Goal: Task Accomplishment & Management: Manage account settings

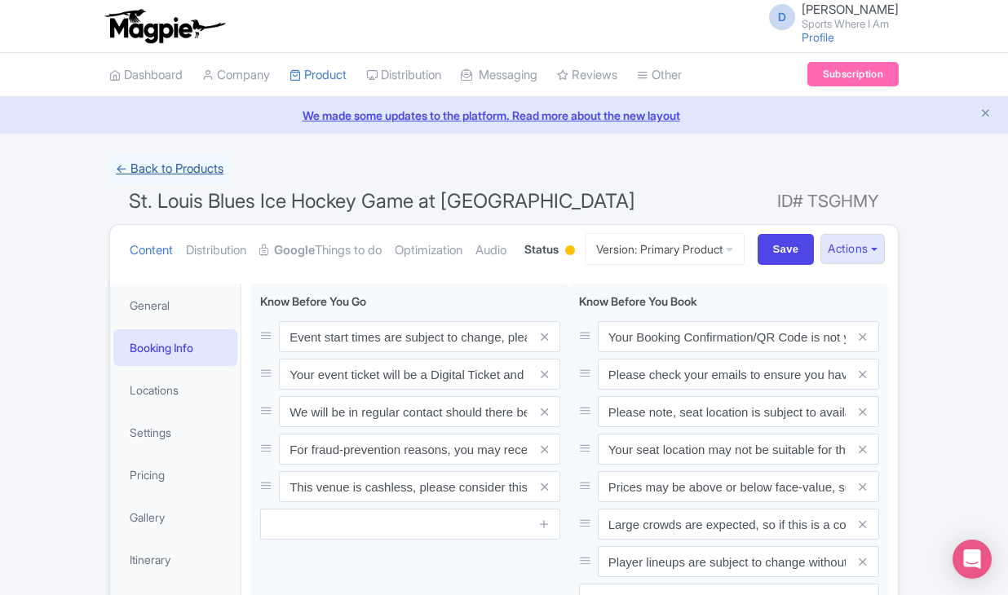
click at [131, 157] on link "← Back to Products" at bounding box center [169, 169] width 121 height 32
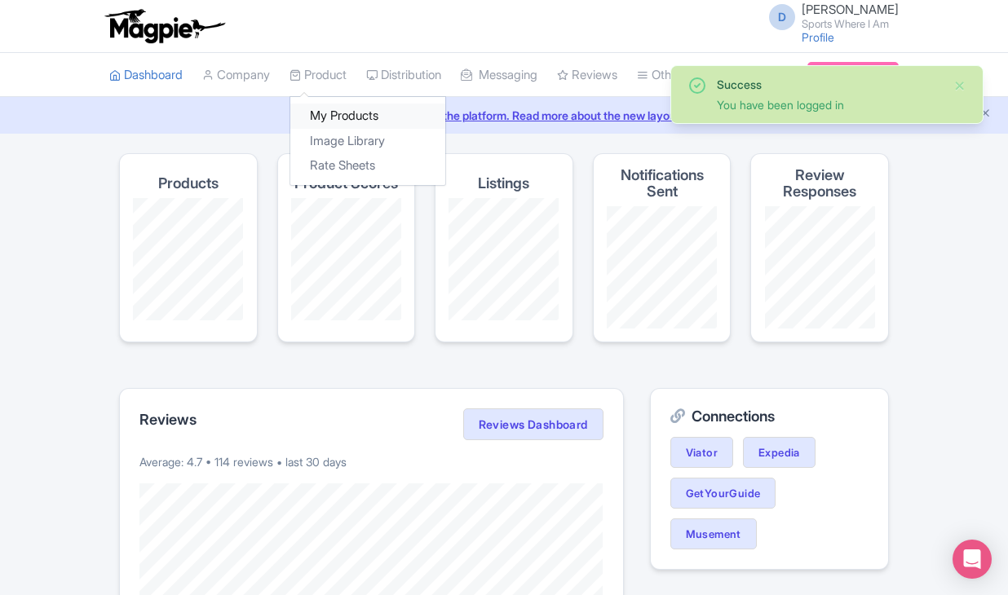
click at [338, 116] on link "My Products" at bounding box center [367, 116] width 155 height 25
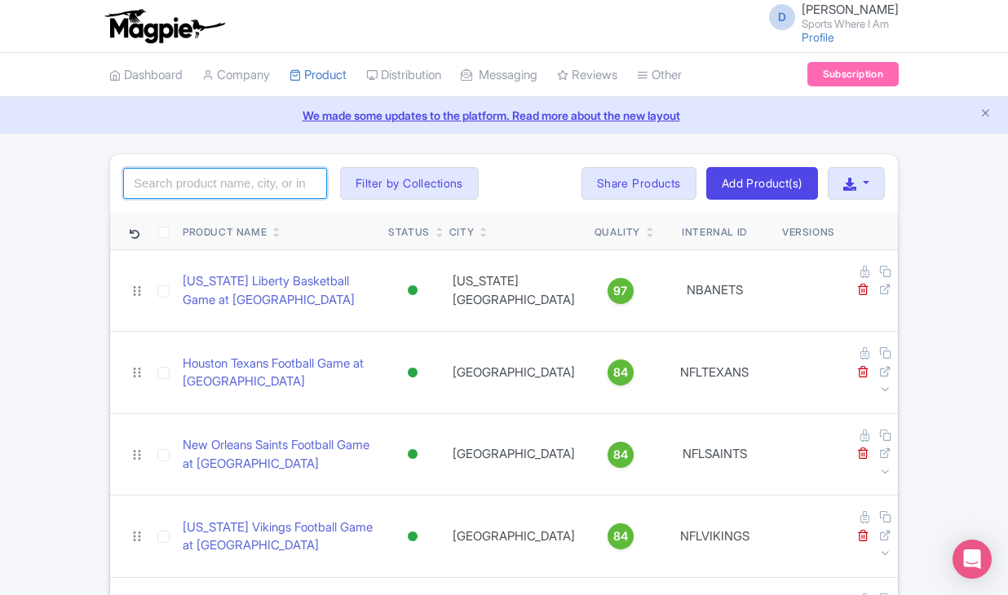
click at [201, 190] on input "search" at bounding box center [225, 183] width 204 height 31
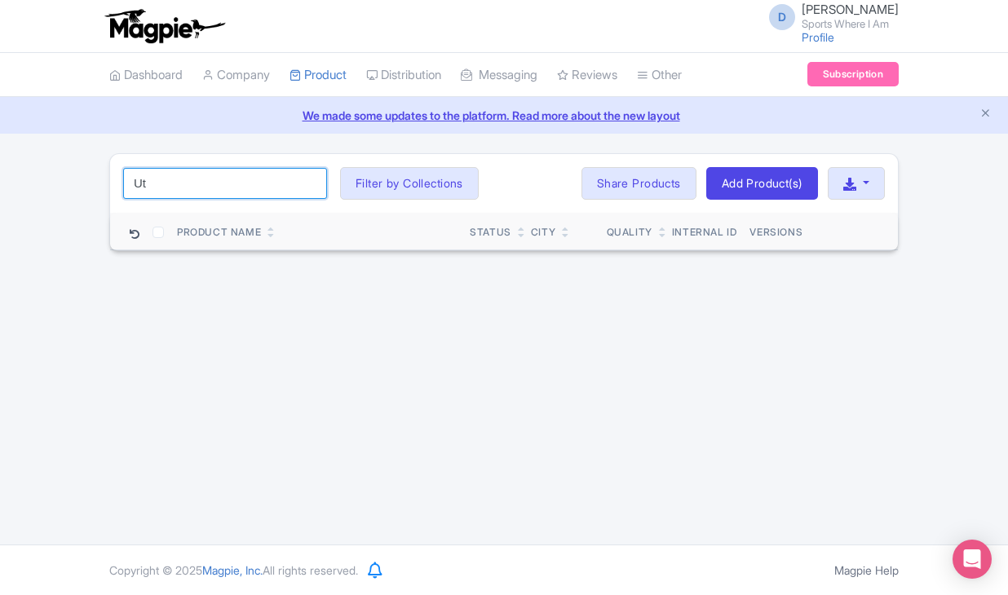
type input "U"
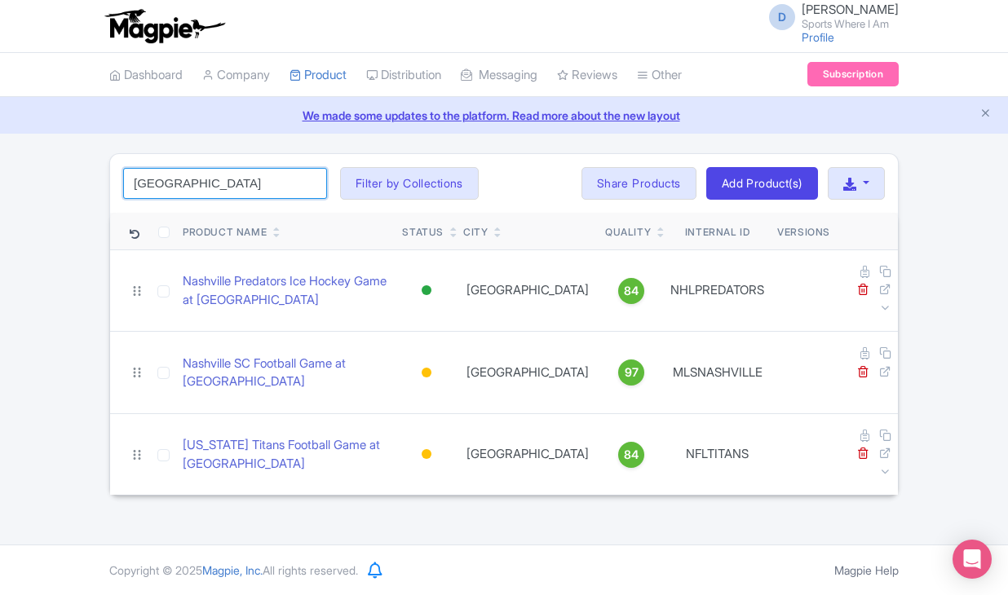
type input "Nashville"
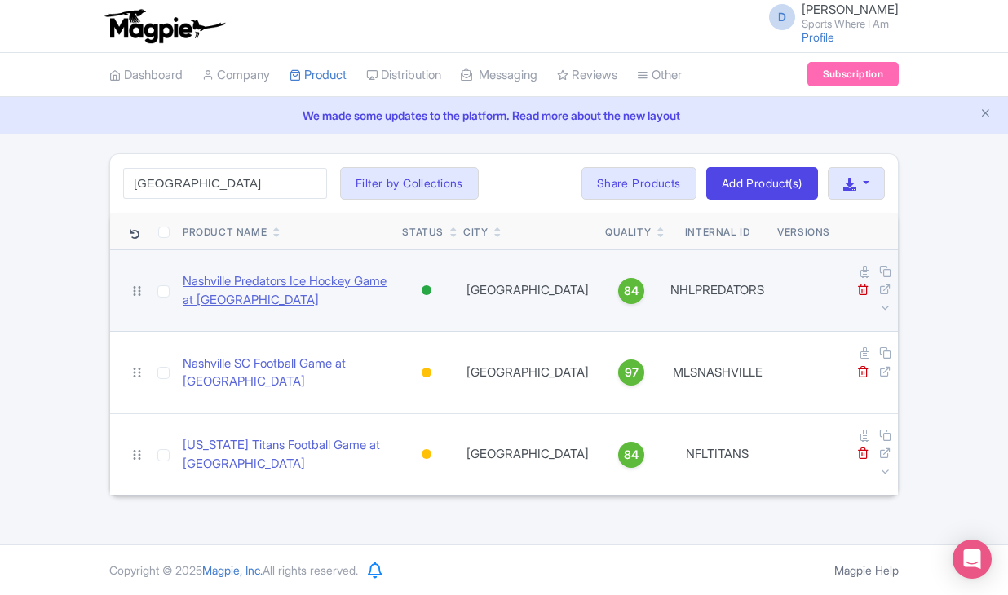
drag, startPoint x: 217, startPoint y: 188, endPoint x: 255, endPoint y: 283, distance: 102.9
click at [255, 283] on link "Nashville Predators Ice Hockey Game at Bridgestone Arena" at bounding box center [286, 290] width 206 height 37
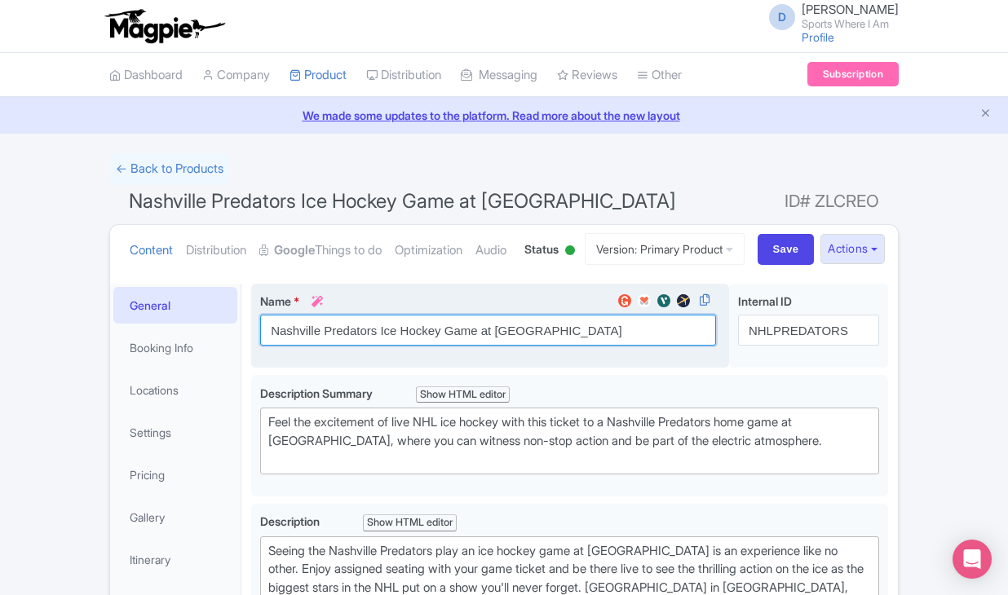
click at [423, 346] on input "Nashville Predators Ice Hockey Game at [GEOGRAPHIC_DATA]" at bounding box center [488, 330] width 456 height 31
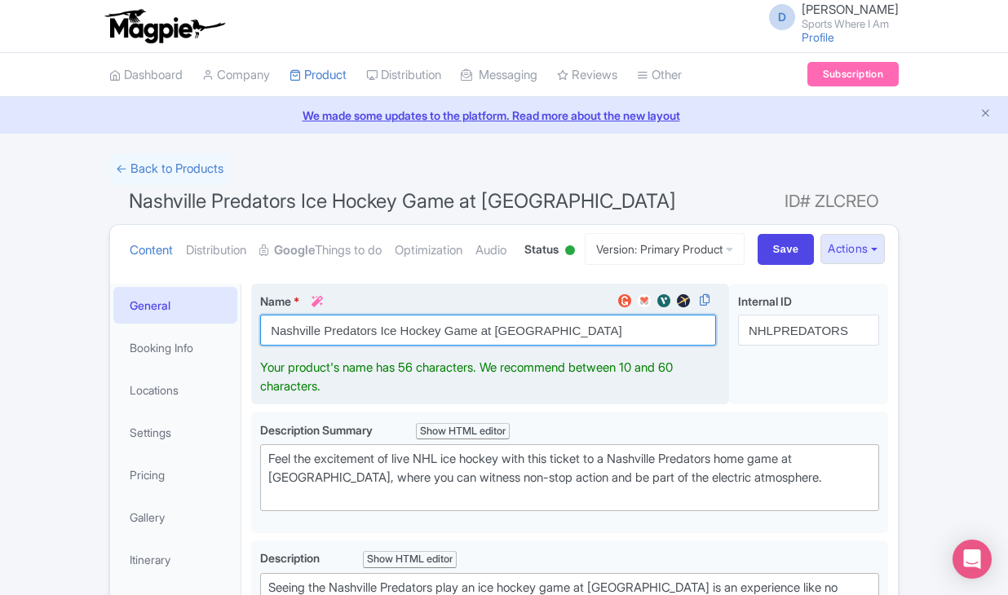
click at [423, 346] on input "Nashville Predators Ice Hockey Game at [GEOGRAPHIC_DATA]" at bounding box center [488, 330] width 456 height 31
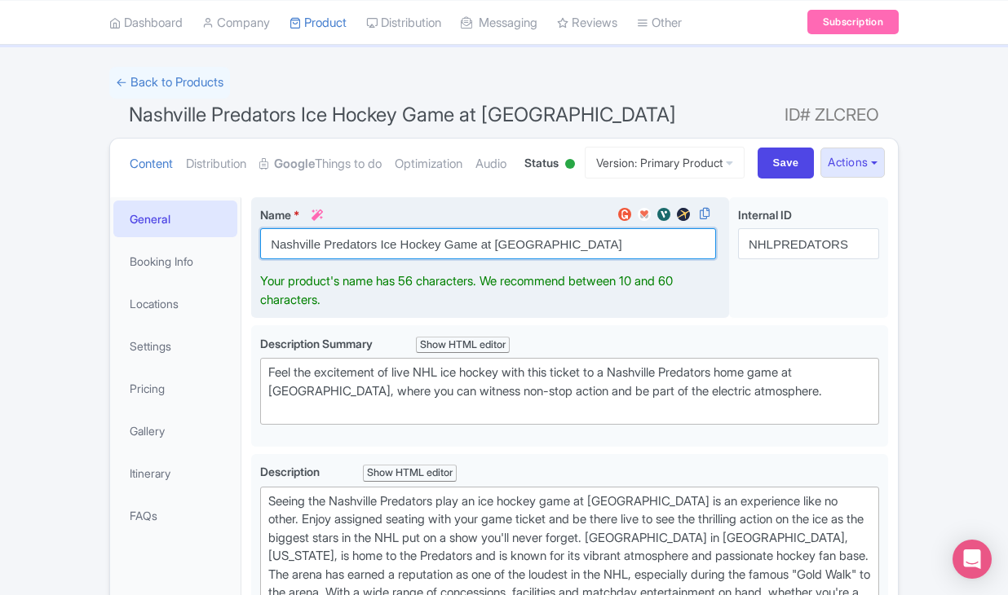
scroll to position [105, 0]
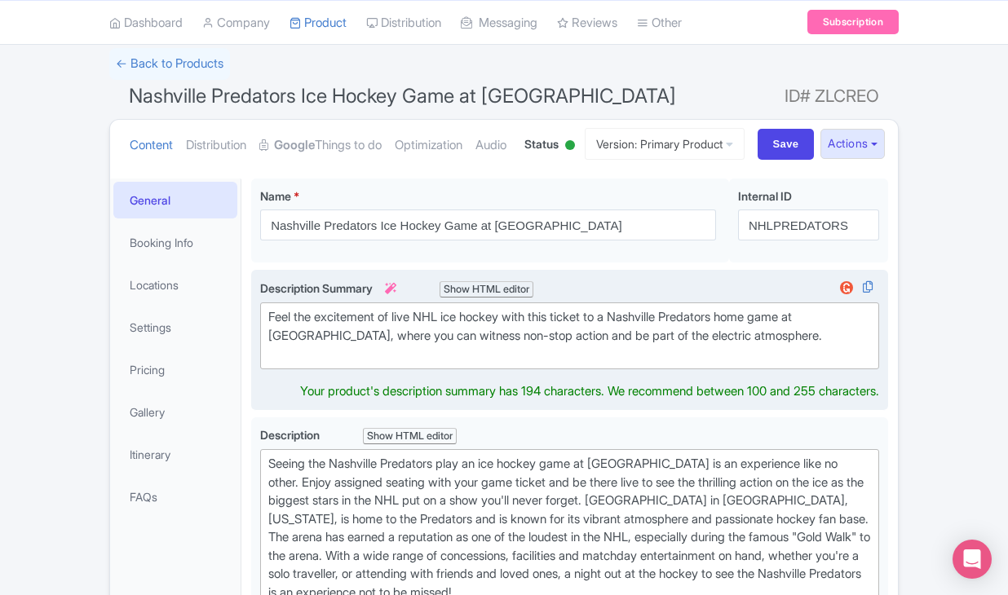
click at [360, 364] on div "Feel the excitement of live NHL ice hockey with this ticket to a Nashville Pred…" at bounding box center [569, 335] width 603 height 55
click at [378, 364] on div "Feel the excitement of live NHL ice hockey with this ticket to a Nashville Pred…" at bounding box center [569, 335] width 603 height 55
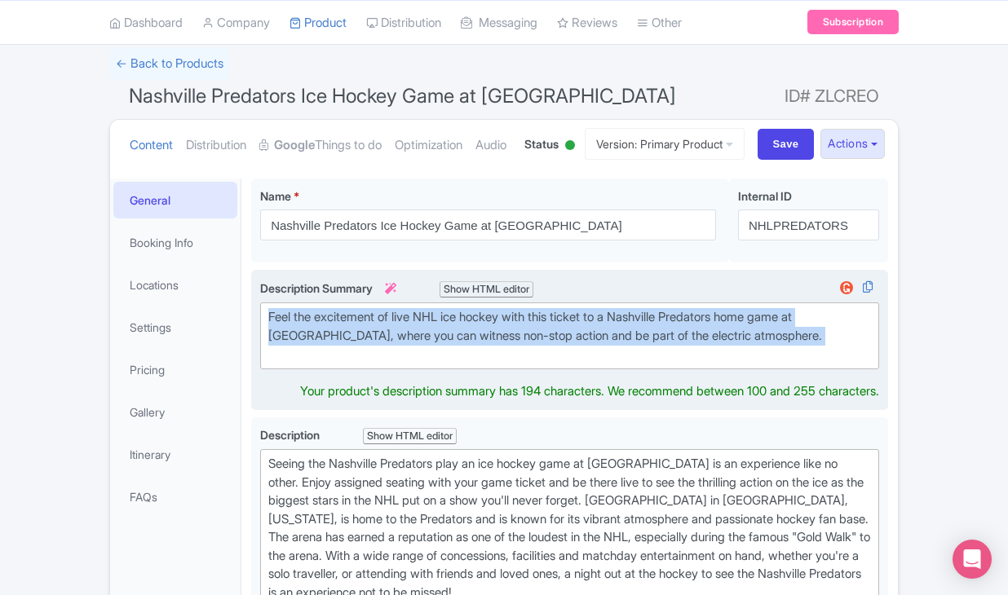
click at [378, 364] on div "Feel the excitement of live NHL ice hockey with this ticket to a Nashville Pred…" at bounding box center [569, 335] width 603 height 55
type trix-editor "<div>Feel the excitement of live NHL ice hockey with this ticket to a Nashville…"
copy div "Feel the excitement of live NHL ice hockey with this ticket to a Nashville Pred…"
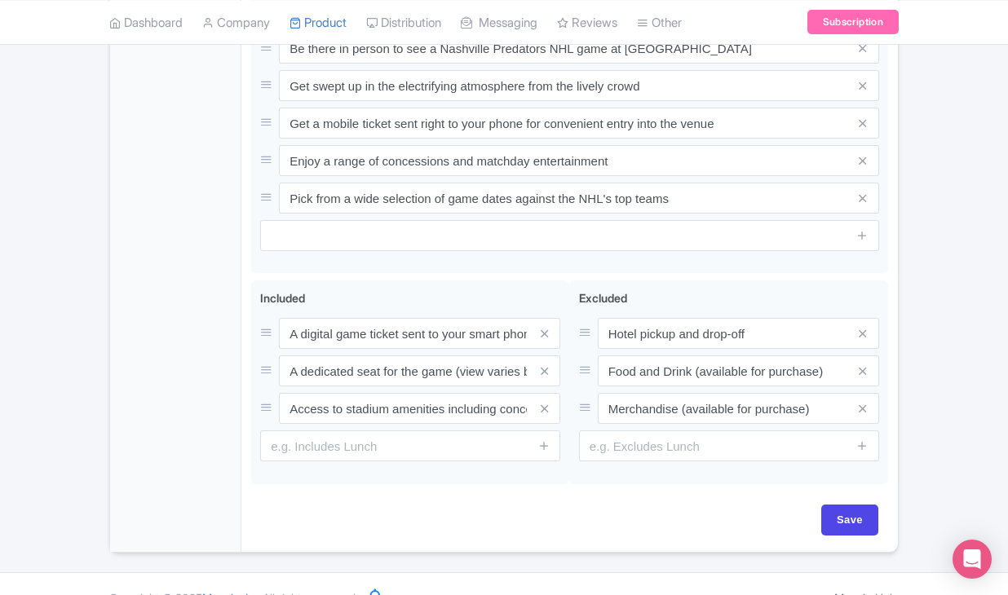
scroll to position [849, 0]
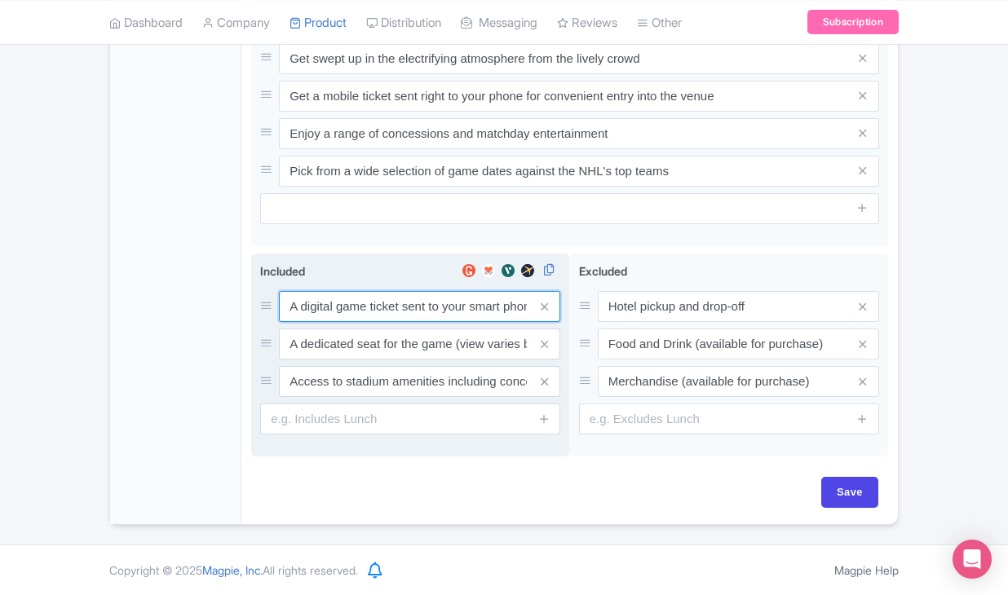
click at [352, 322] on input "A digital game ticket sent to your smart phone" at bounding box center [419, 306] width 281 height 31
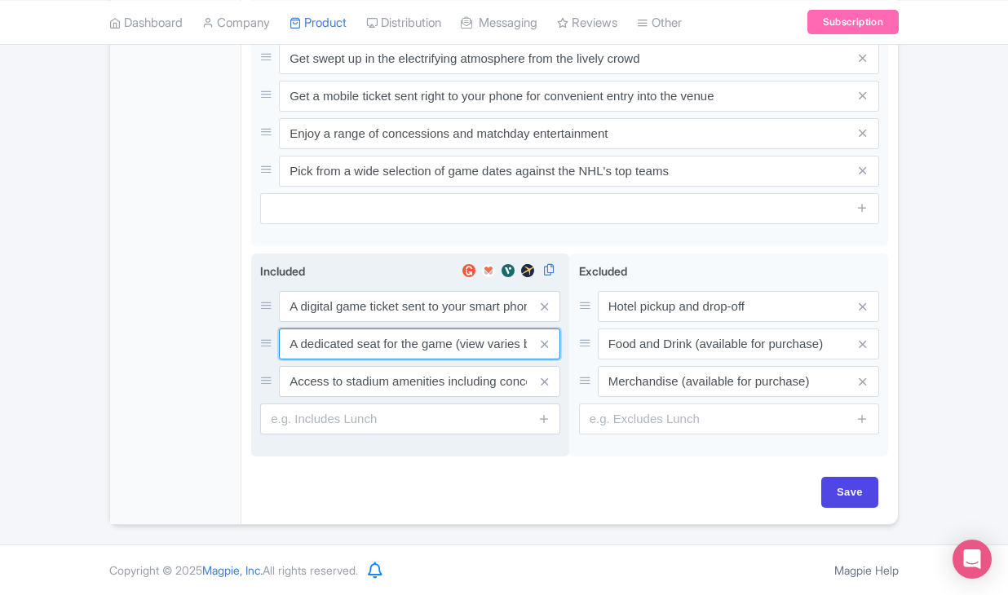
click at [410, 360] on input "A dedicated seat for the game (view varies by seat category)" at bounding box center [419, 344] width 281 height 31
click at [383, 397] on input "Access to stadium amenities including concessions and matchday activations" at bounding box center [419, 381] width 281 height 31
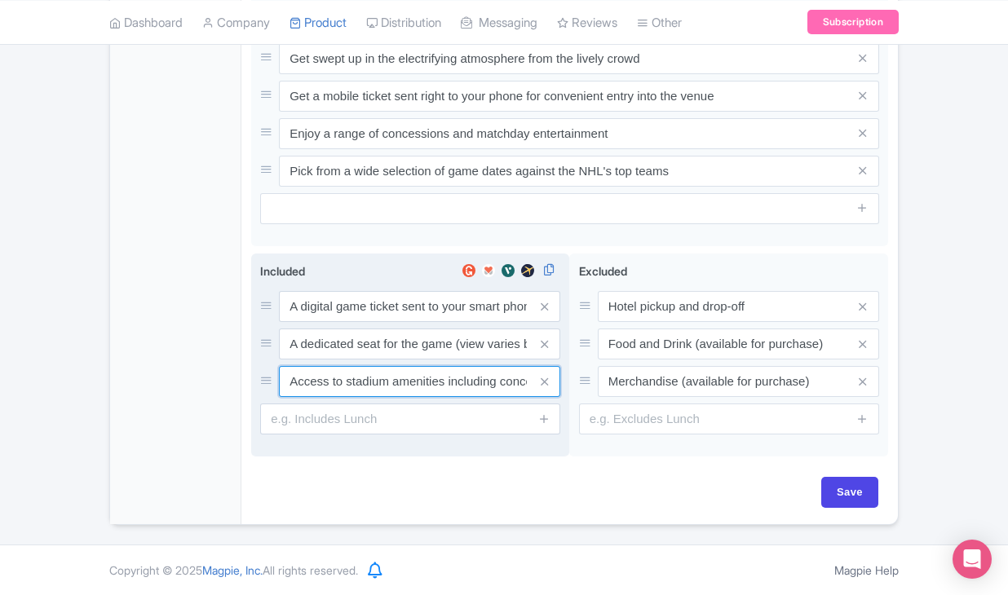
click at [383, 397] on input "Access to stadium amenities including concessions and matchday activations" at bounding box center [419, 381] width 281 height 31
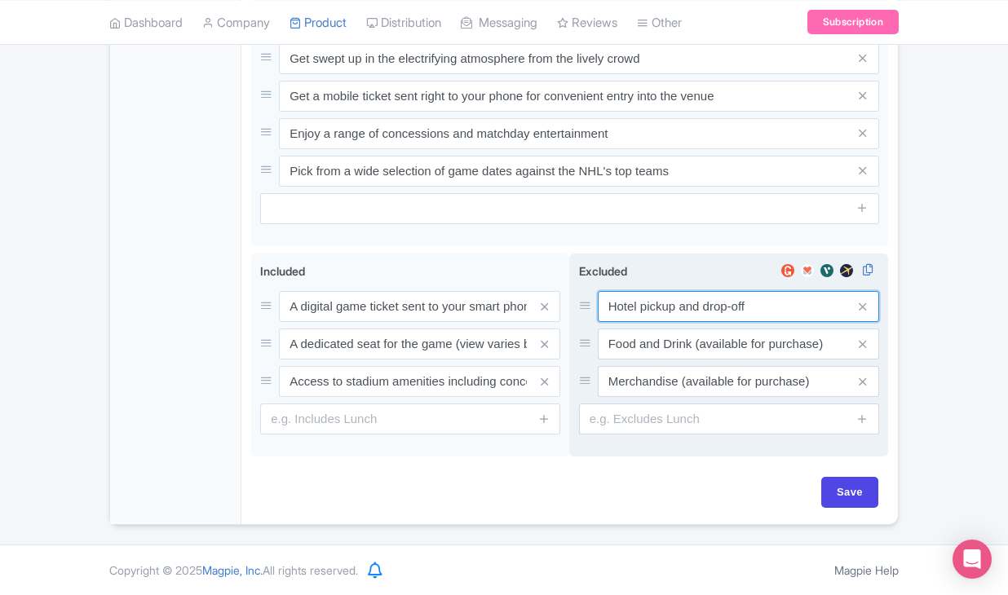
click at [651, 322] on input "Hotel pickup and drop-off" at bounding box center [738, 306] width 281 height 31
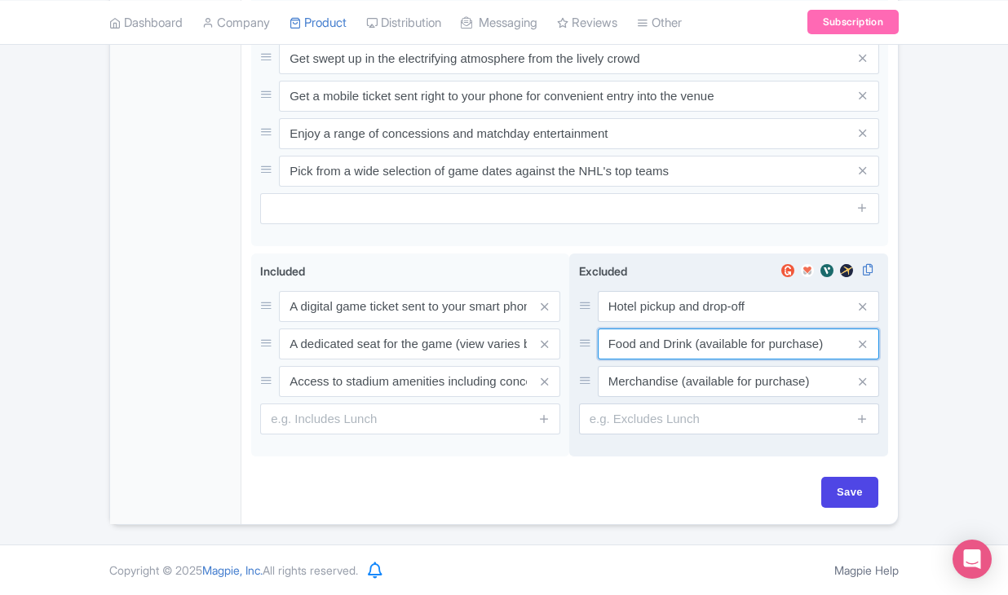
click at [671, 360] on input "Food and Drink (available for purchase)" at bounding box center [738, 344] width 281 height 31
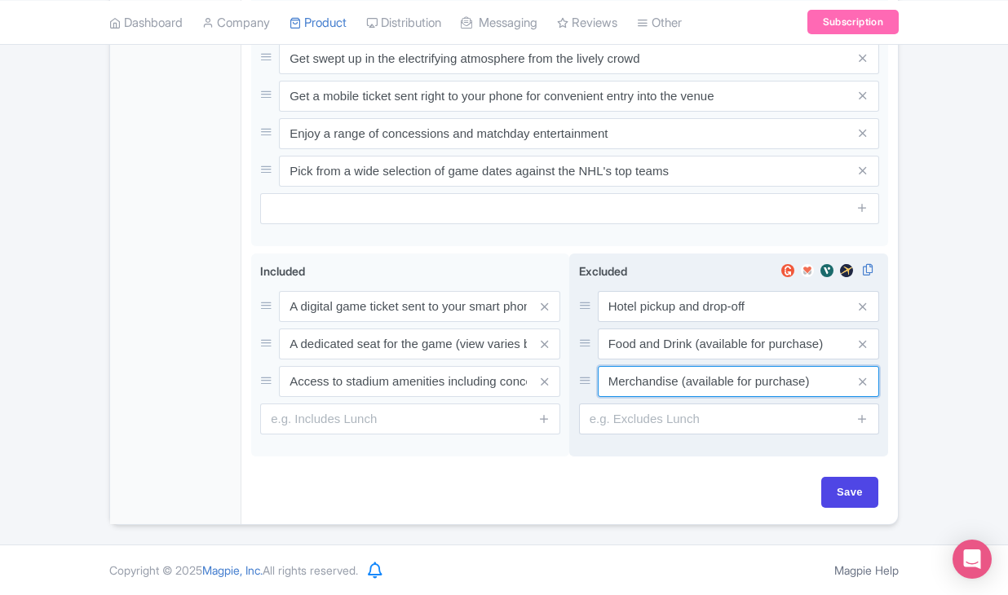
click at [646, 397] on input "Merchandise (available for purchase)" at bounding box center [738, 381] width 281 height 31
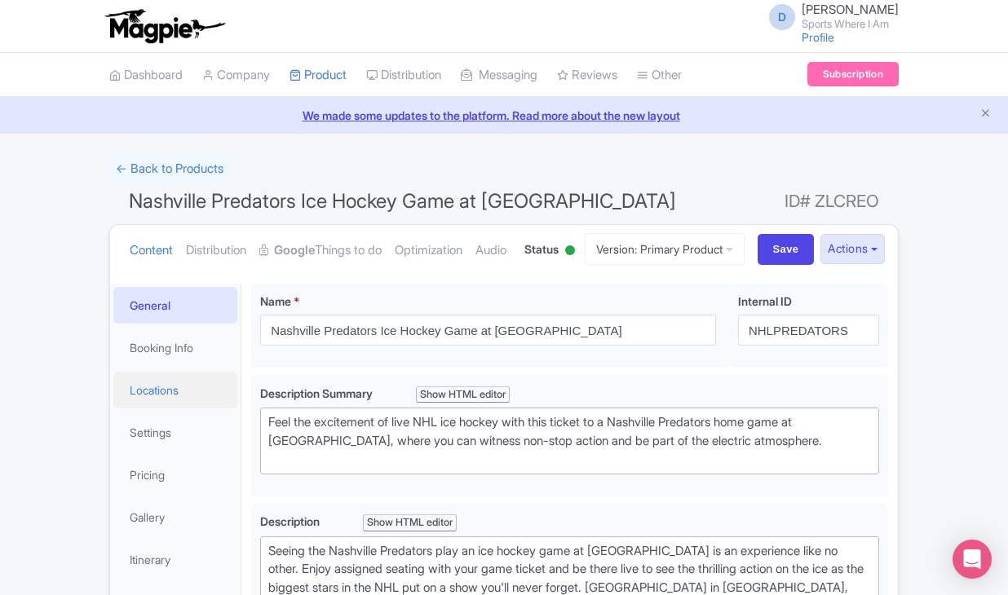
scroll to position [0, 0]
click at [194, 366] on link "Booking Info" at bounding box center [175, 348] width 124 height 37
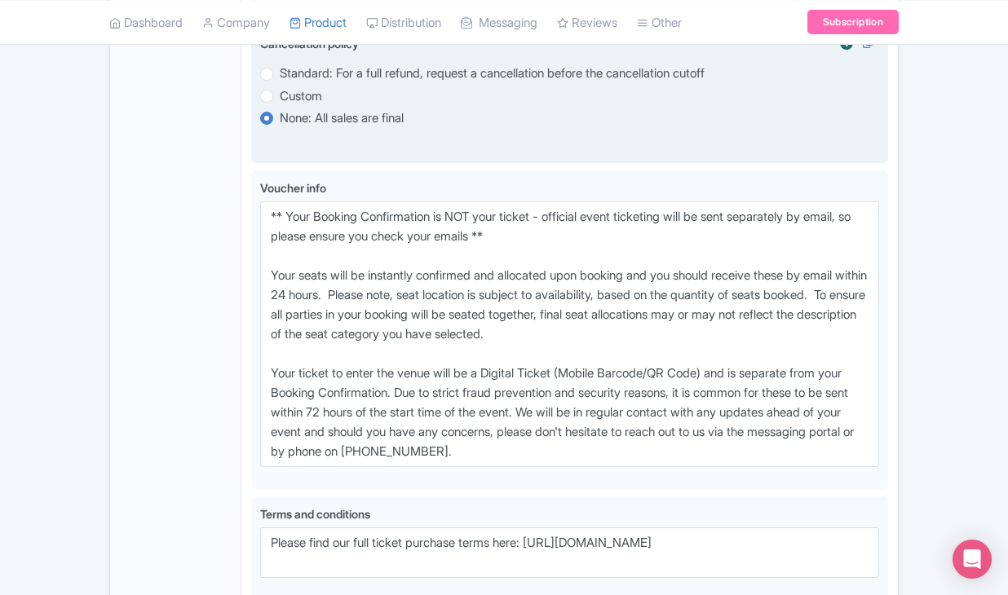
scroll to position [1211, 0]
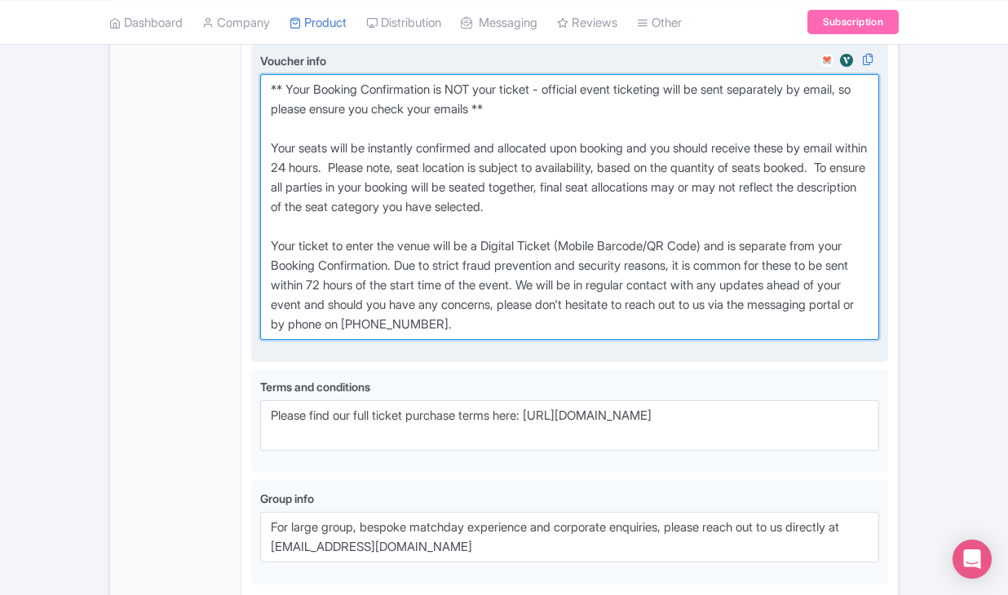
drag, startPoint x: 265, startPoint y: 158, endPoint x: 591, endPoint y: 386, distance: 397.2
click at [591, 340] on textarea "** Your Booking Confirmation is NOT your ticket - official event ticketing will…" at bounding box center [569, 207] width 619 height 266
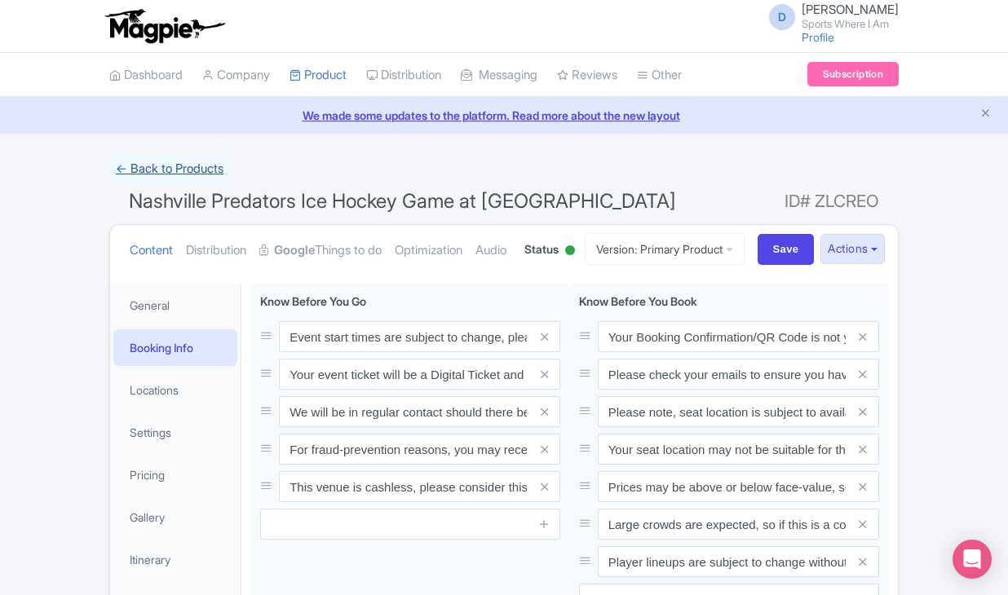
scroll to position [0, 0]
click at [172, 169] on link "← Back to Products" at bounding box center [169, 169] width 121 height 32
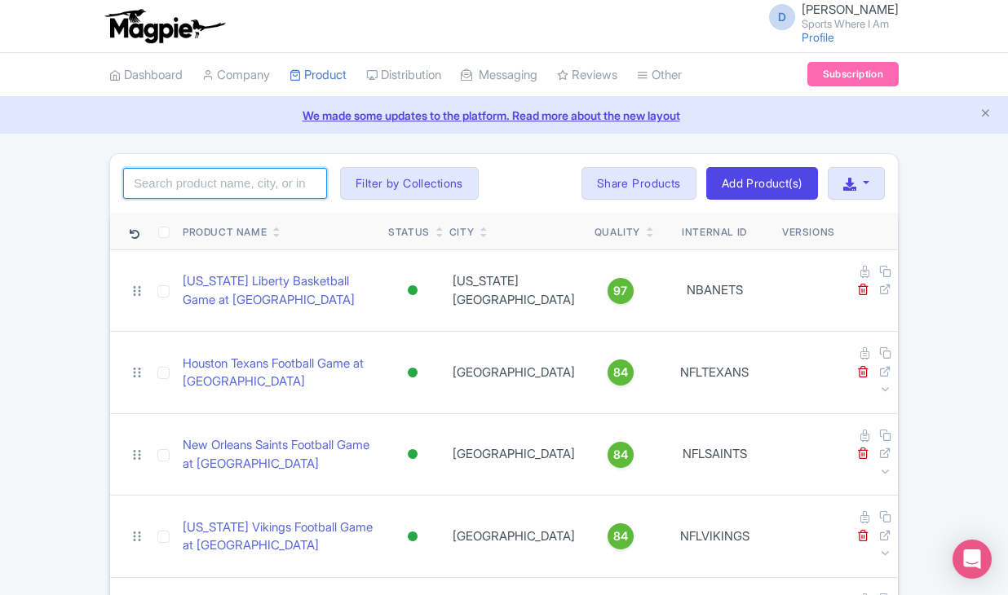
click at [220, 179] on input "search" at bounding box center [225, 183] width 204 height 31
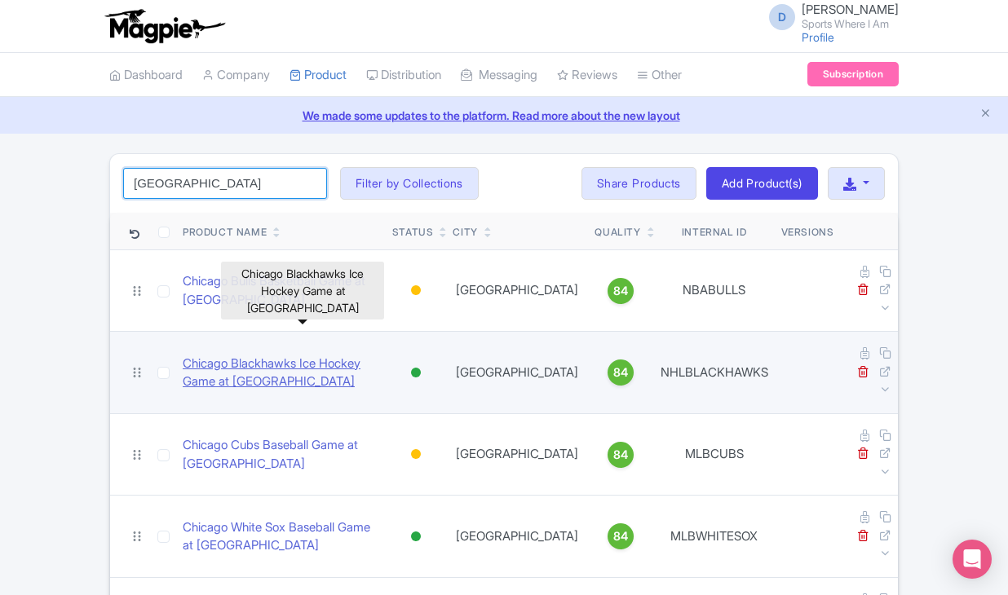
type input "chicago"
click at [205, 355] on link "Chicago Blackhawks Ice Hockey Game at United Center" at bounding box center [281, 373] width 197 height 37
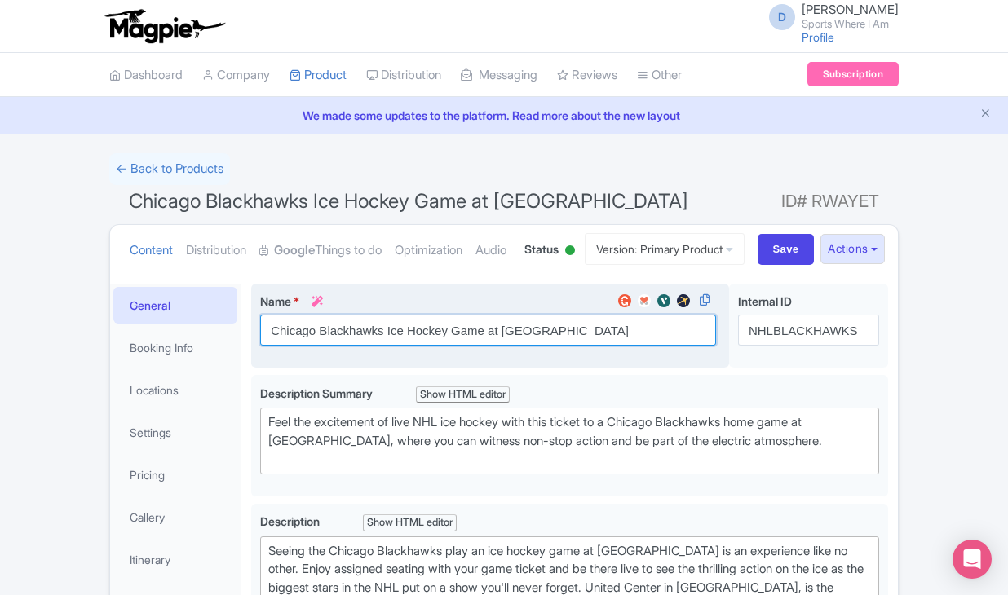
click at [330, 346] on input "Chicago Blackhawks Ice Hockey Game at United Center" at bounding box center [488, 330] width 456 height 31
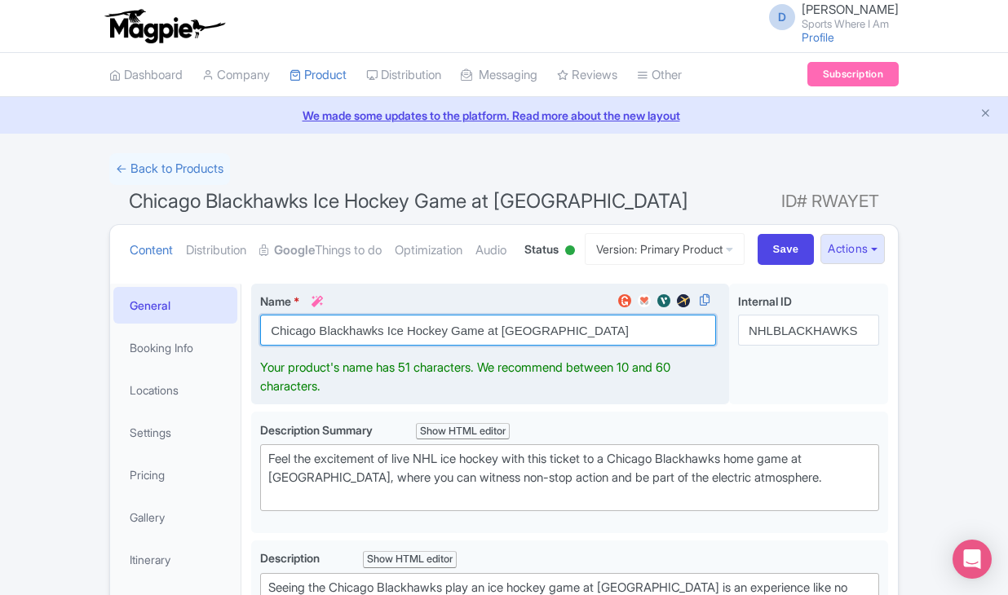
click at [330, 346] on input "Chicago Blackhawks Ice Hockey Game at United Center" at bounding box center [488, 330] width 456 height 31
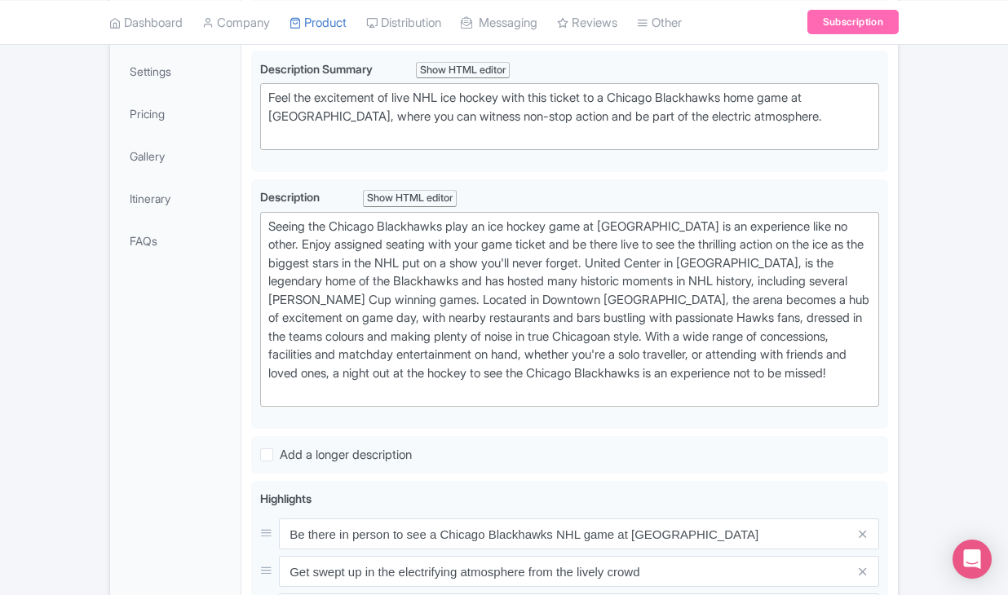
scroll to position [314, 0]
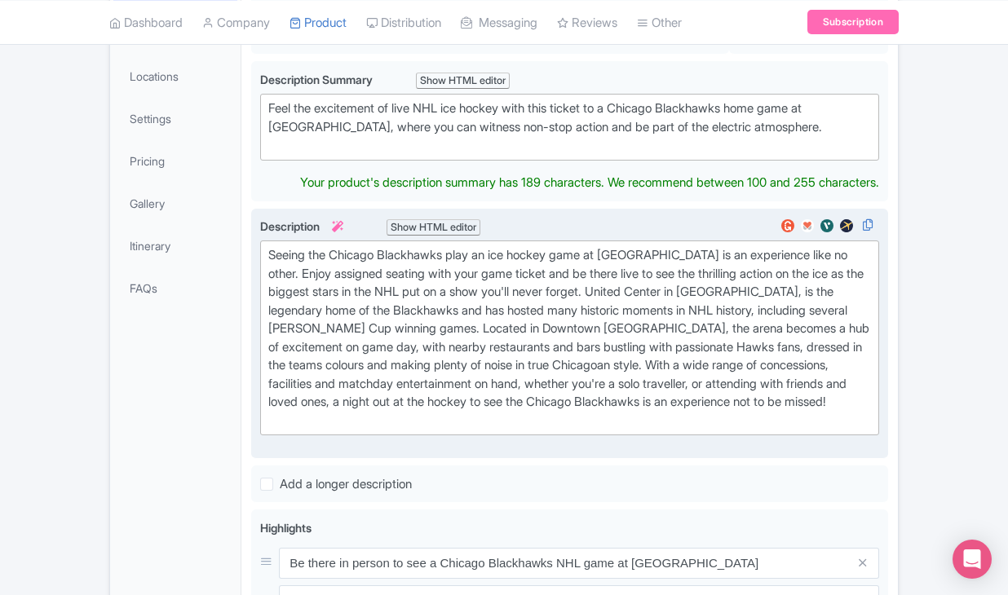
drag, startPoint x: 263, startPoint y: 201, endPoint x: 640, endPoint y: 303, distance: 389.4
click at [640, 303] on div "Chicago Blackhawks Ice Hockey Game at United Center Name * i Chicago Blackhawks…" at bounding box center [569, 488] width 637 height 1037
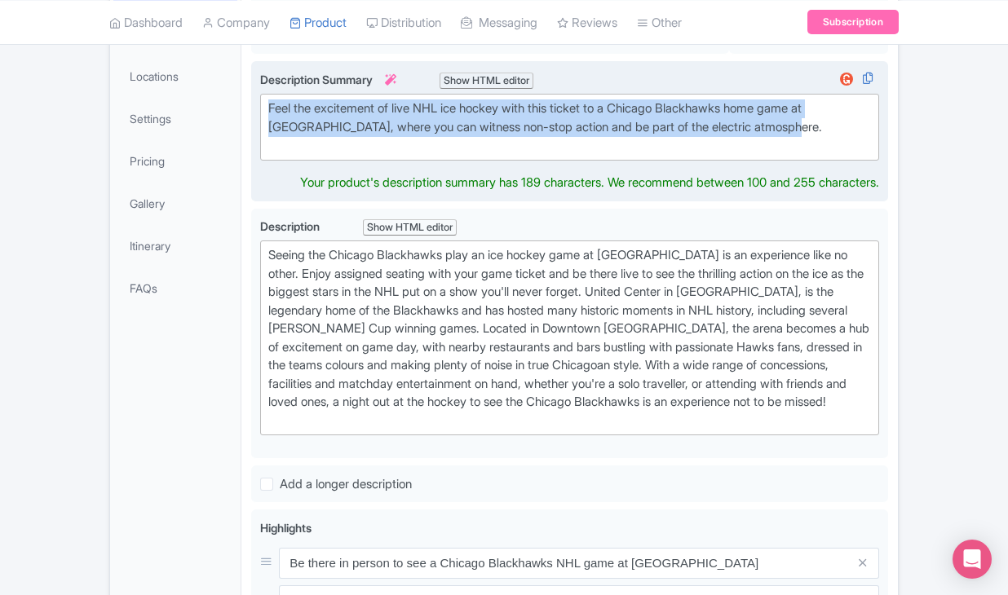
drag, startPoint x: 809, startPoint y: 188, endPoint x: 494, endPoint y: 148, distance: 318.2
click at [494, 148] on div "Description Summary i Show HTML editor Bold Italic Strikethrough Link Heading Q…" at bounding box center [569, 116] width 619 height 90
type trix-editor "<div>Feel the excitement of live NHL ice hockey with this ticket to a Chicago B…"
copy div "Feel the excitement of live NHL ice hockey with this ticket to a Chicago Blackh…"
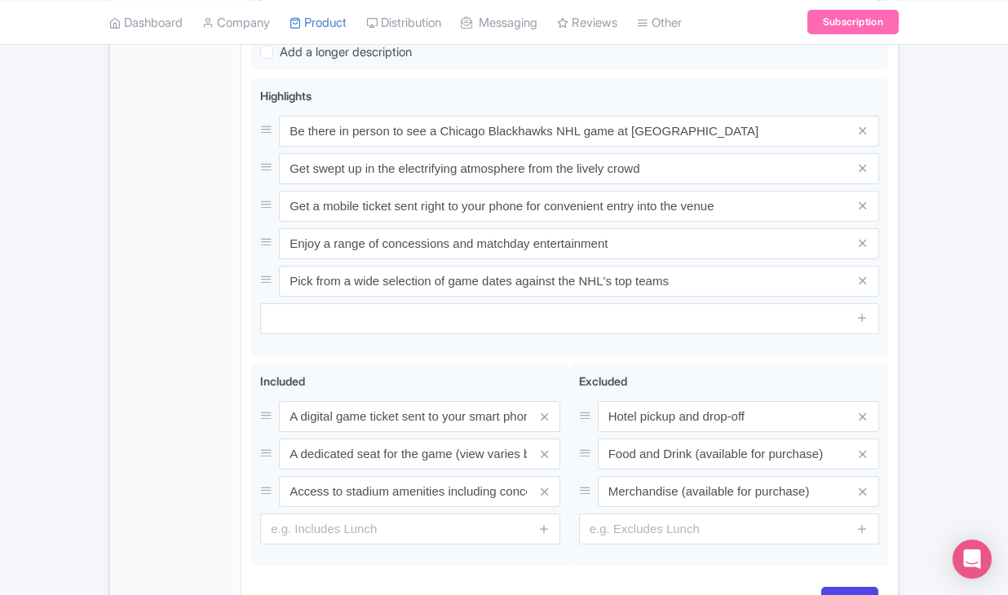
scroll to position [910, 0]
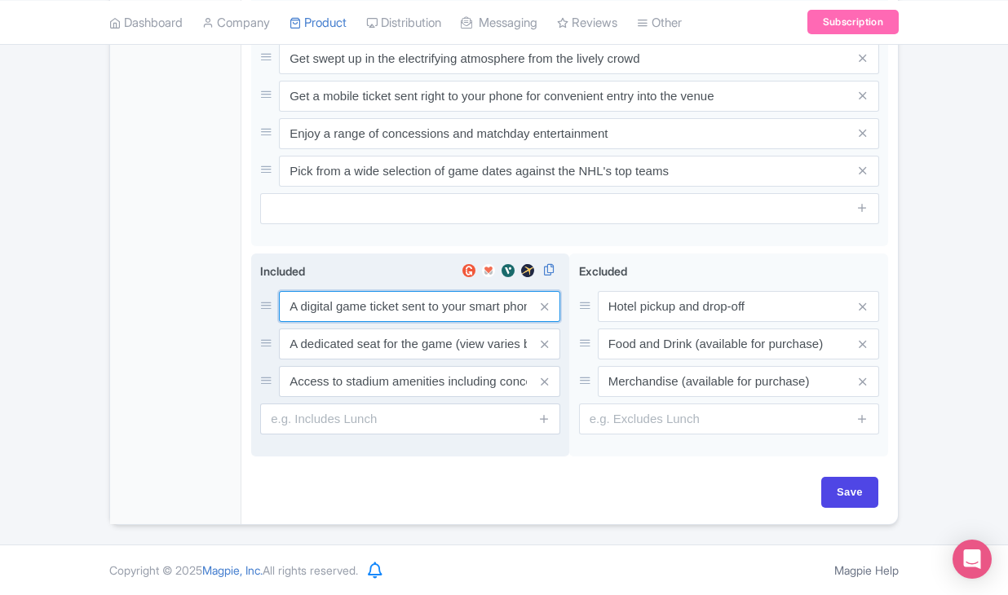
click at [354, 310] on input "A digital game ticket sent to your smart phone" at bounding box center [419, 306] width 281 height 31
click at [354, 310] on input "A digital game ticket sent to your smart phone" at bounding box center [419, 305] width 281 height 31
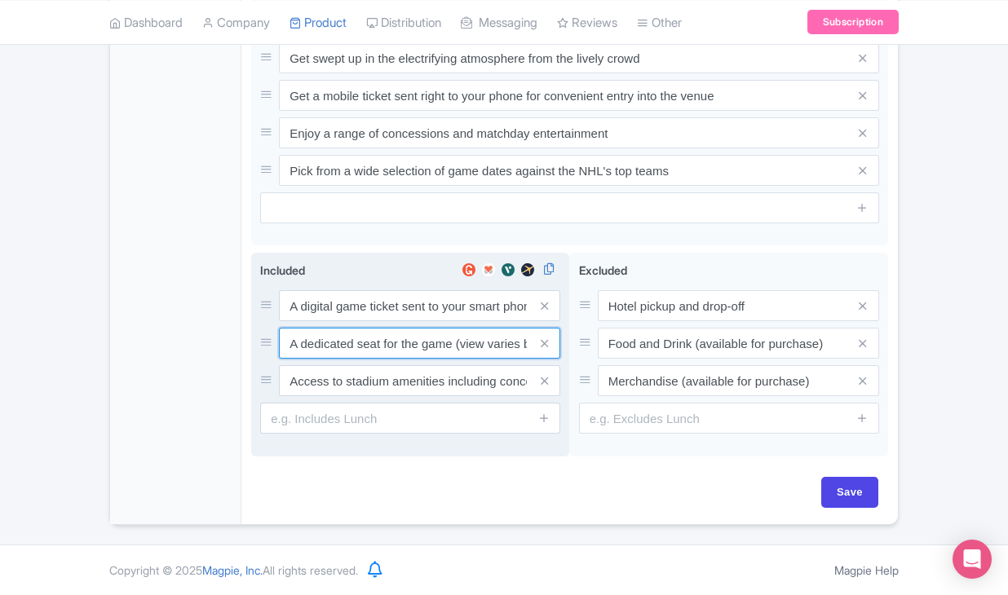
click at [403, 352] on input "A dedicated seat for the game (view varies by seat category)" at bounding box center [419, 343] width 281 height 31
click at [315, 379] on input "Access to stadium amenities including concessions and matchday activations" at bounding box center [419, 380] width 281 height 31
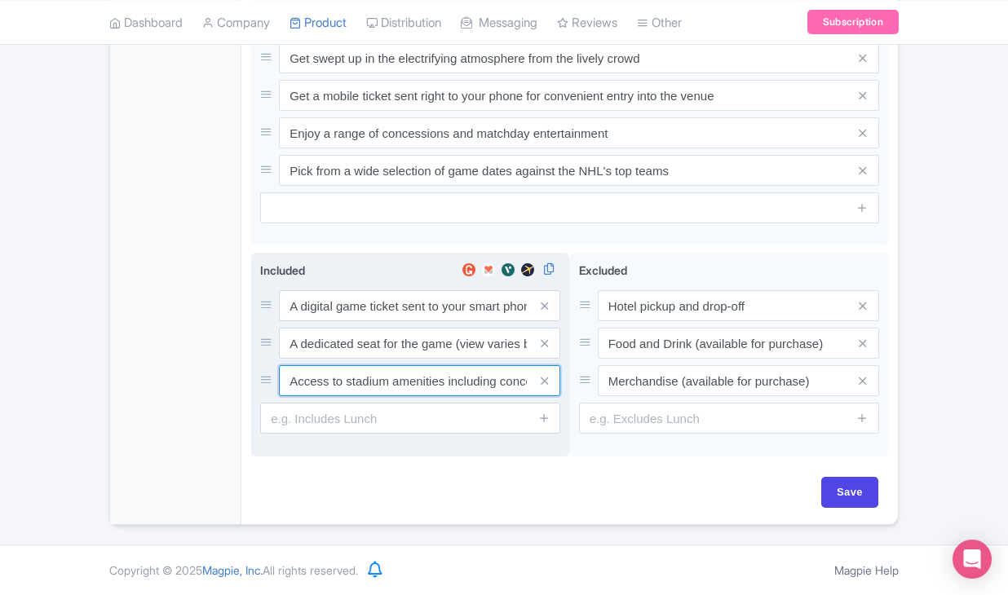
click at [315, 379] on input "Access to stadium amenities including concessions and matchday activations" at bounding box center [419, 380] width 281 height 31
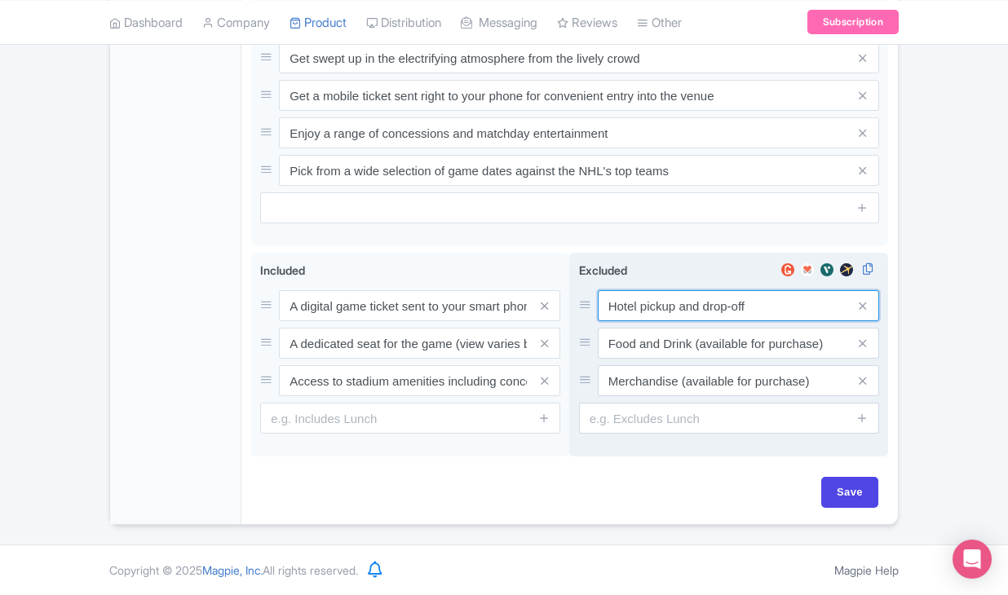
click at [633, 311] on input "Hotel pickup and drop-off" at bounding box center [738, 305] width 281 height 31
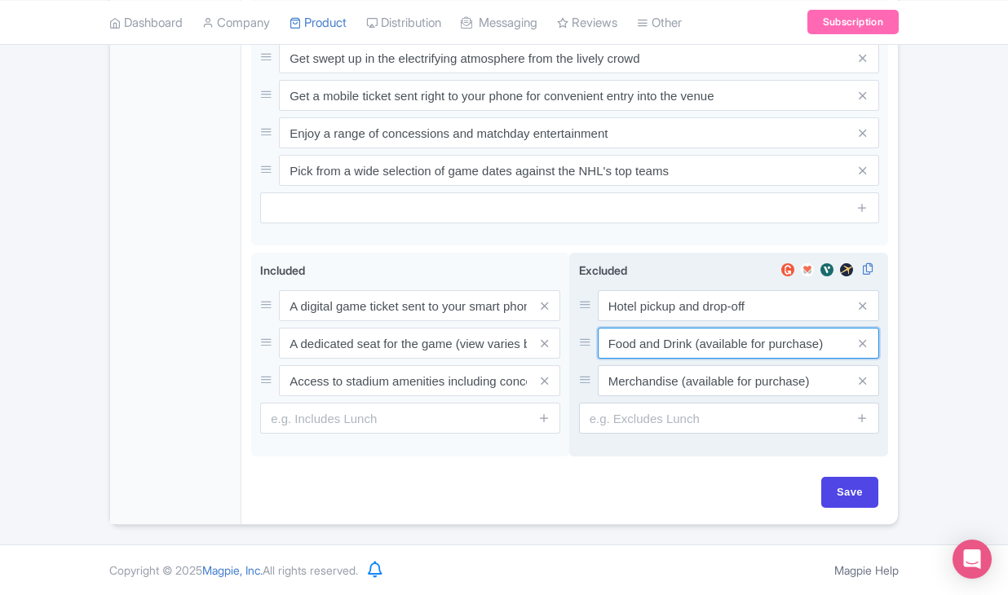
click at [626, 339] on input "Food and Drink (available for purchase)" at bounding box center [738, 343] width 281 height 31
click at [625, 380] on input "Merchandise (available for purchase)" at bounding box center [738, 380] width 281 height 31
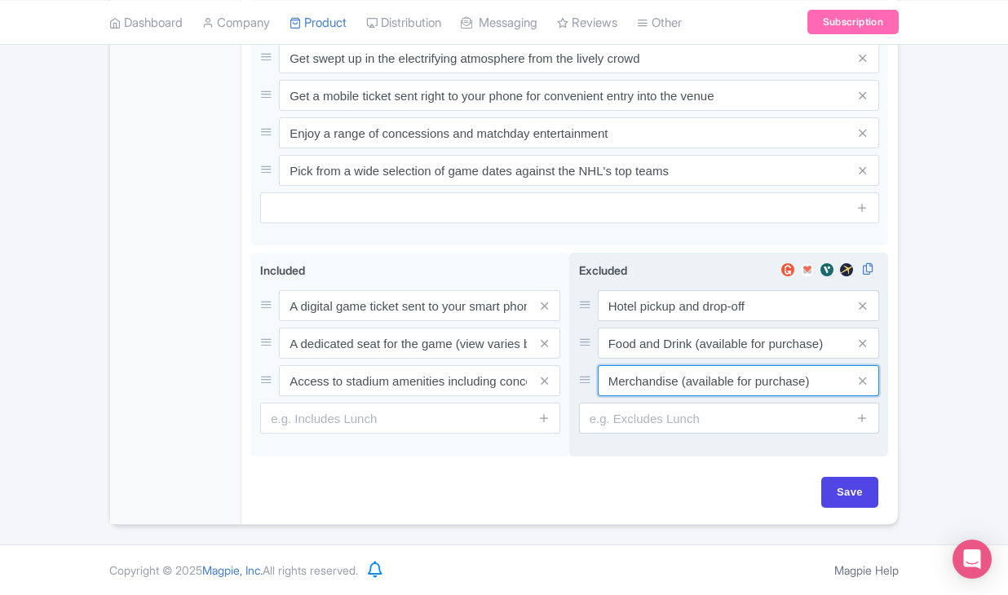
click at [625, 380] on input "Merchandise (available for purchase)" at bounding box center [738, 380] width 281 height 31
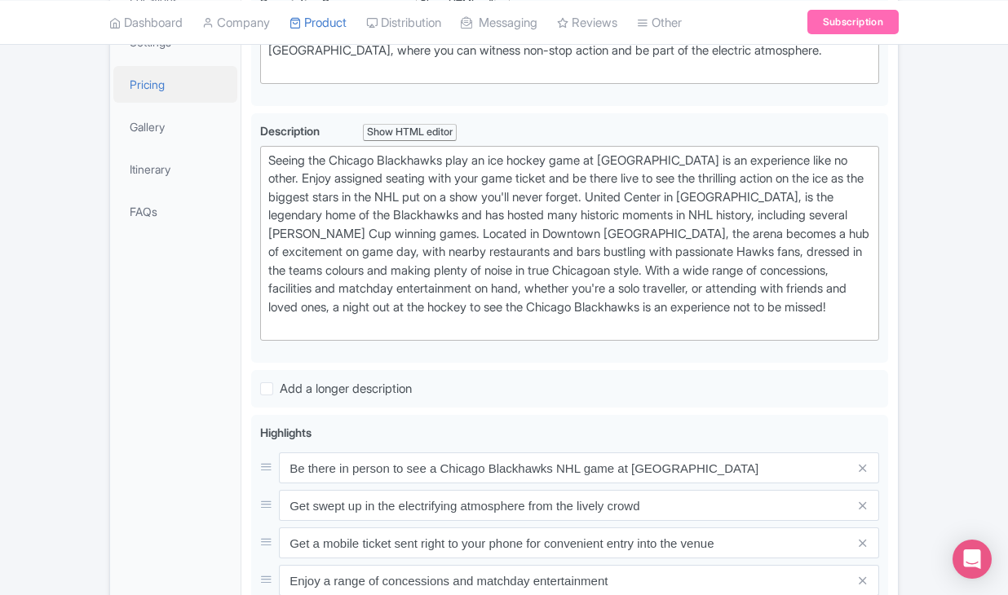
scroll to position [336, 0]
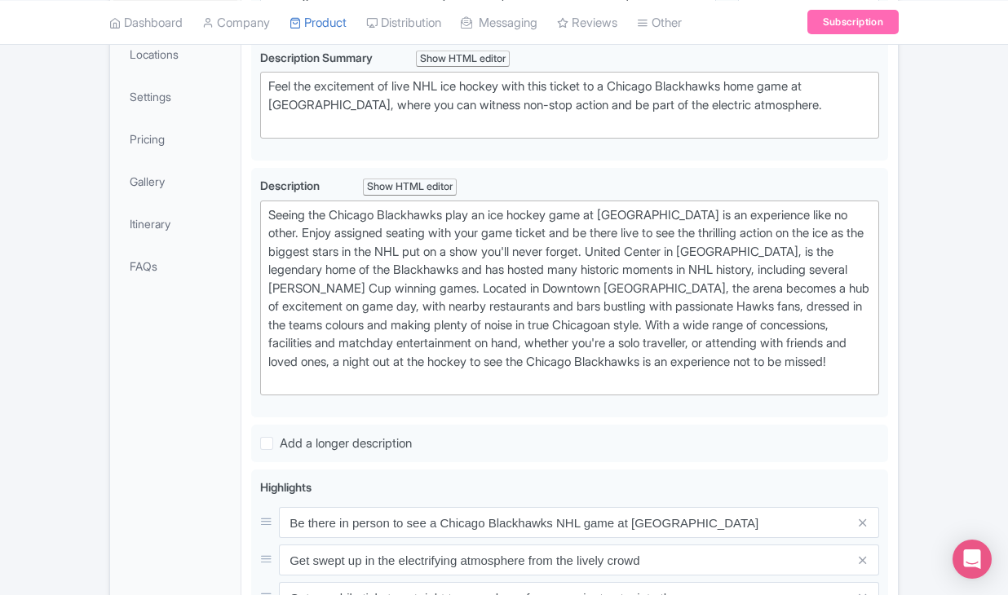
click at [189, 30] on link "Booking Info" at bounding box center [175, 11] width 124 height 37
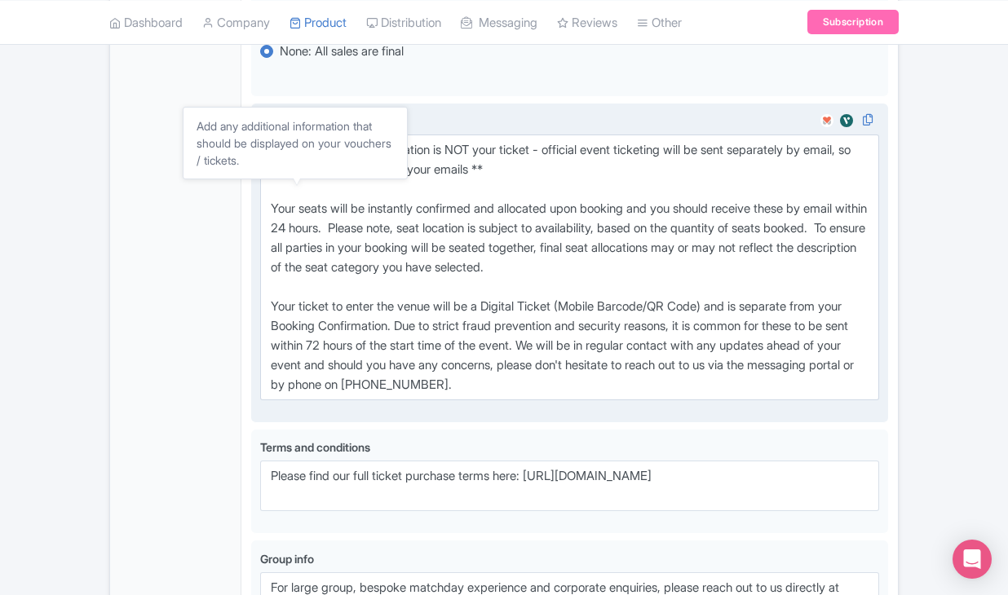
scroll to position [1162, 0]
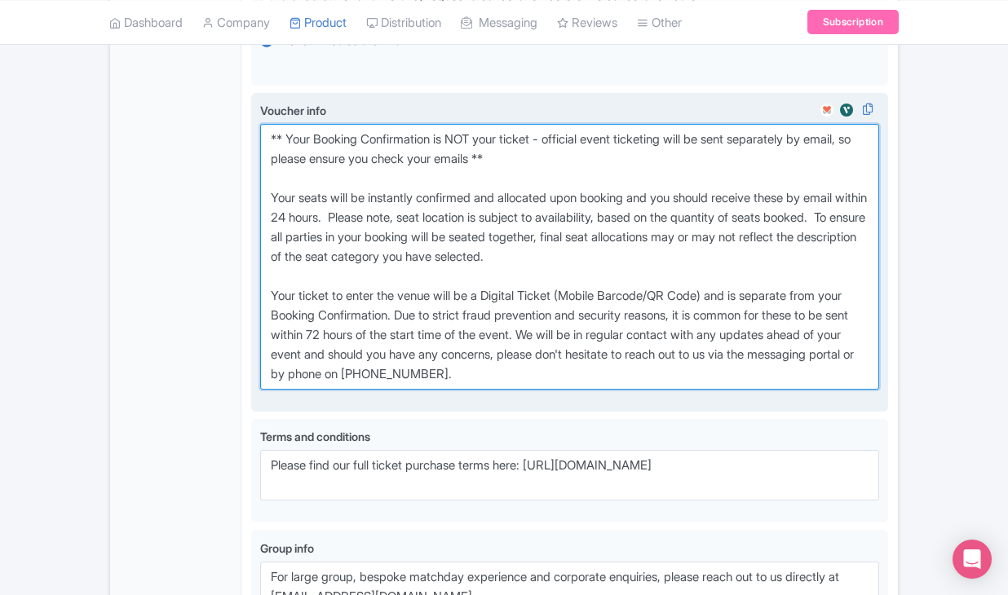
drag, startPoint x: 268, startPoint y: 207, endPoint x: 616, endPoint y: 451, distance: 425.2
click at [616, 390] on textarea "** Your Booking Confirmation is NOT your ticket - official event ticketing will…" at bounding box center [569, 257] width 619 height 266
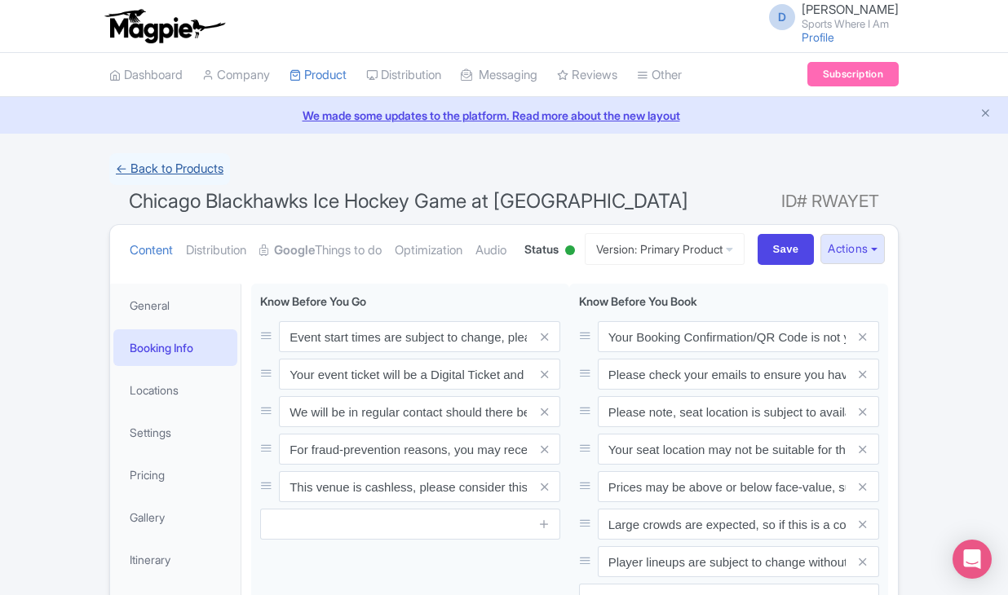
scroll to position [0, 0]
click at [176, 183] on link "← Back to Products" at bounding box center [169, 169] width 121 height 32
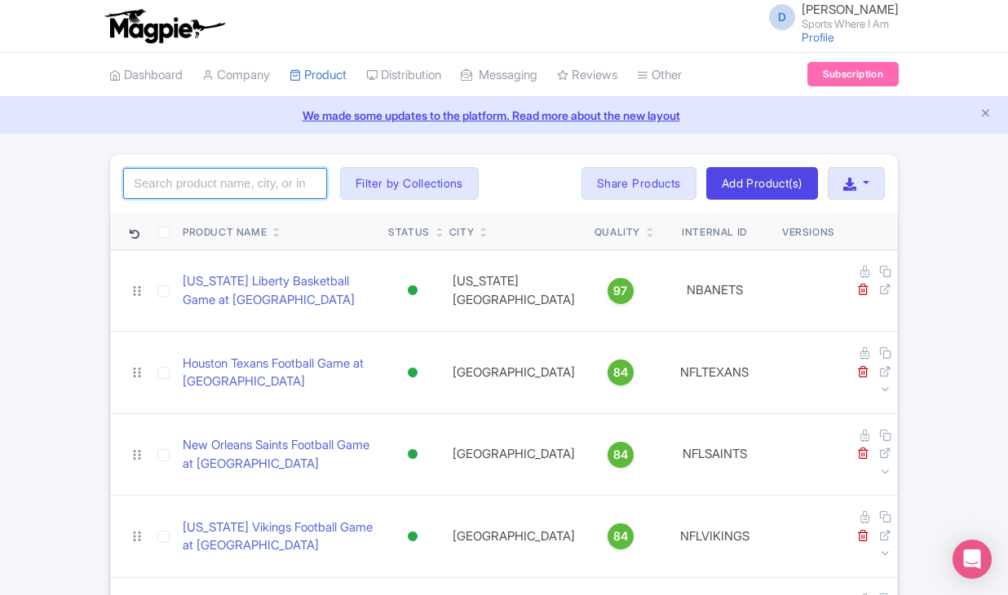
drag, startPoint x: 0, startPoint y: 0, endPoint x: 167, endPoint y: 183, distance: 247.7
click at [175, 183] on input "search" at bounding box center [225, 183] width 204 height 31
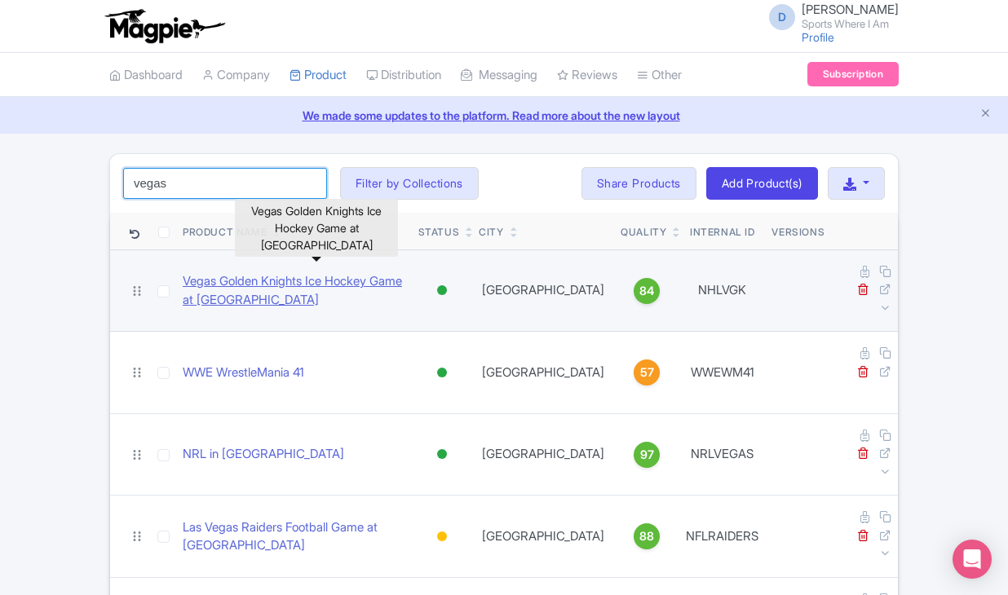
type input "vegas"
click at [284, 283] on link "Vegas Golden Knights Ice Hockey Game at [GEOGRAPHIC_DATA]" at bounding box center [294, 290] width 223 height 37
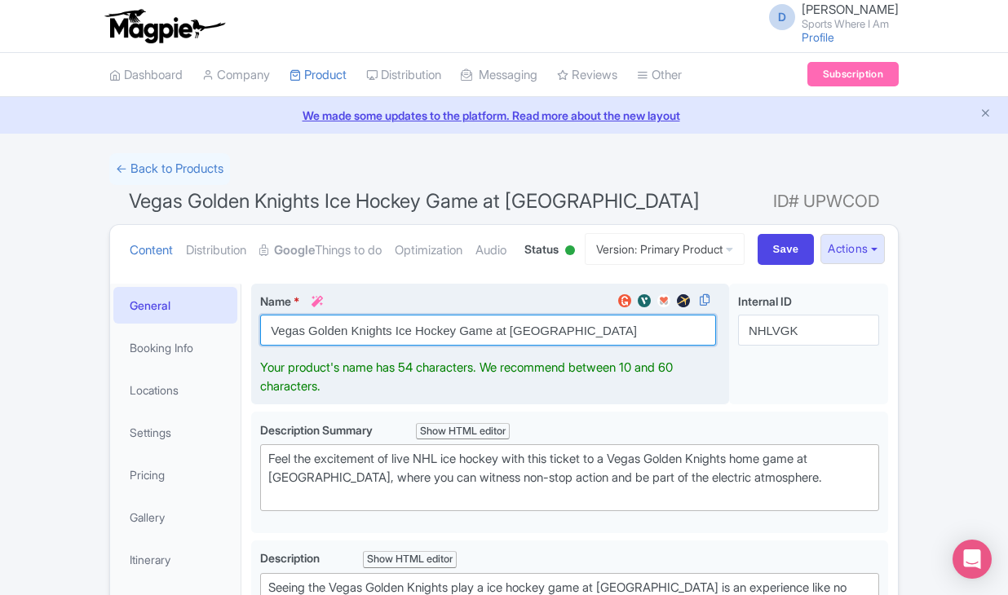
click at [353, 346] on input "Vegas Golden Knights Ice Hockey Game at T-Mobile Arena" at bounding box center [488, 330] width 456 height 31
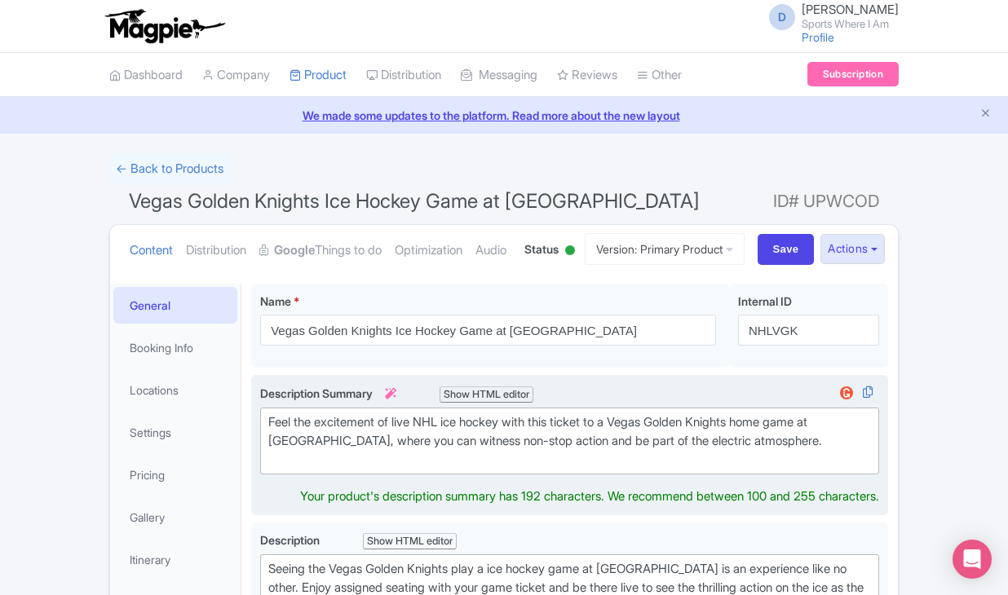
drag, startPoint x: 264, startPoint y: 518, endPoint x: 504, endPoint y: 514, distance: 239.9
click at [504, 475] on trix-editor "Feel the excitement of live NHL ice hockey with this ticket to a Vegas Golden K…" at bounding box center [569, 441] width 619 height 67
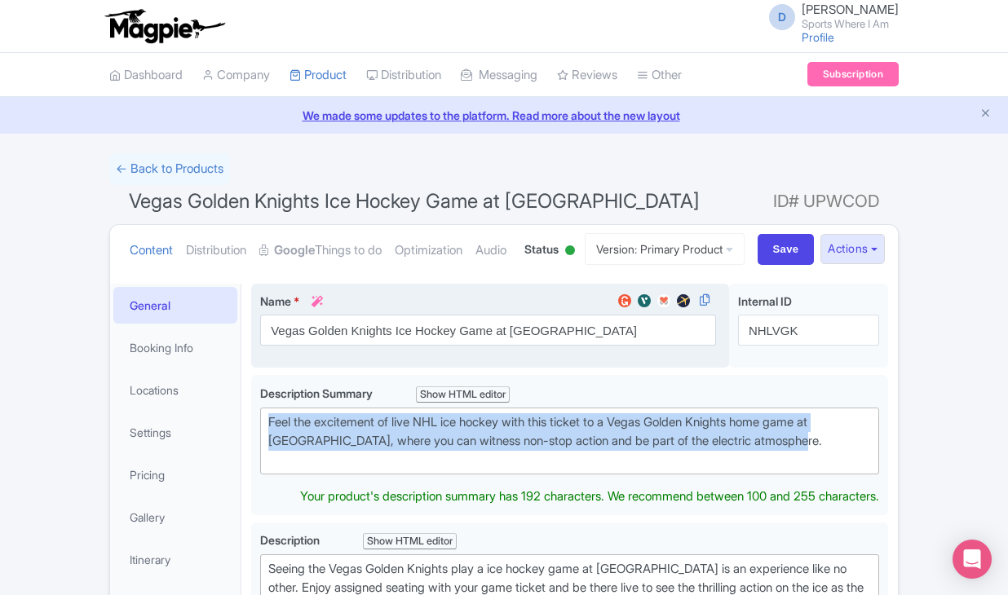
drag, startPoint x: 817, startPoint y: 497, endPoint x: 382, endPoint y: 427, distance: 440.4
type trix-editor "<div>Feel the excitement of live NHL ice hockey with this ticket to a Vegas Gol…"
copy div "Feel the excitement of live NHL ice hockey with this ticket to a Vegas Golden K…"
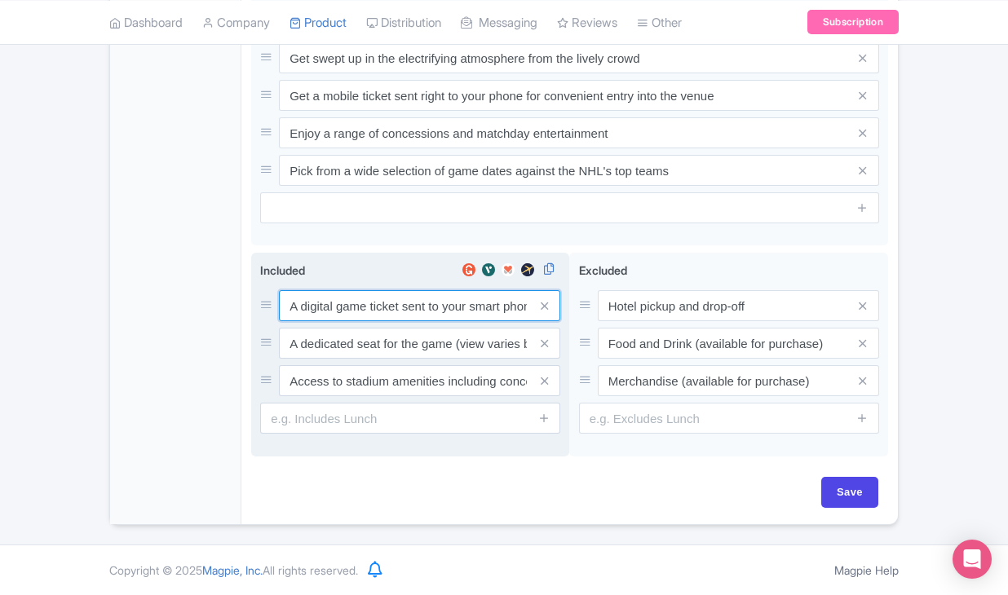
click at [362, 298] on input "A digital game ticket sent to your smart phone" at bounding box center [419, 305] width 281 height 31
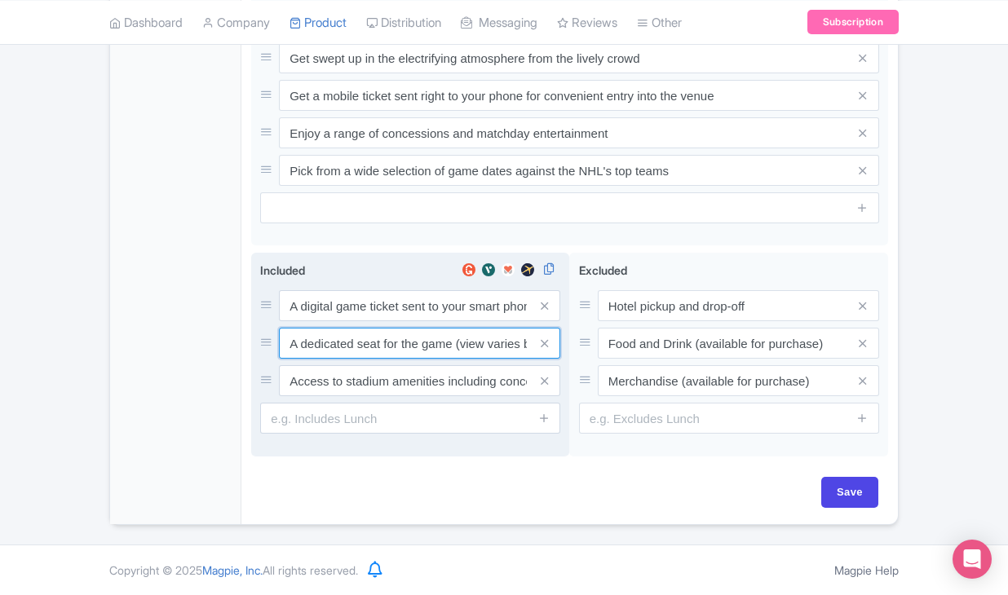
click at [331, 341] on input "A dedicated seat for the game (view varies by seat category)" at bounding box center [419, 343] width 281 height 31
click at [370, 381] on input "Access to stadium amenities including concessions and matchday activations" at bounding box center [419, 380] width 281 height 31
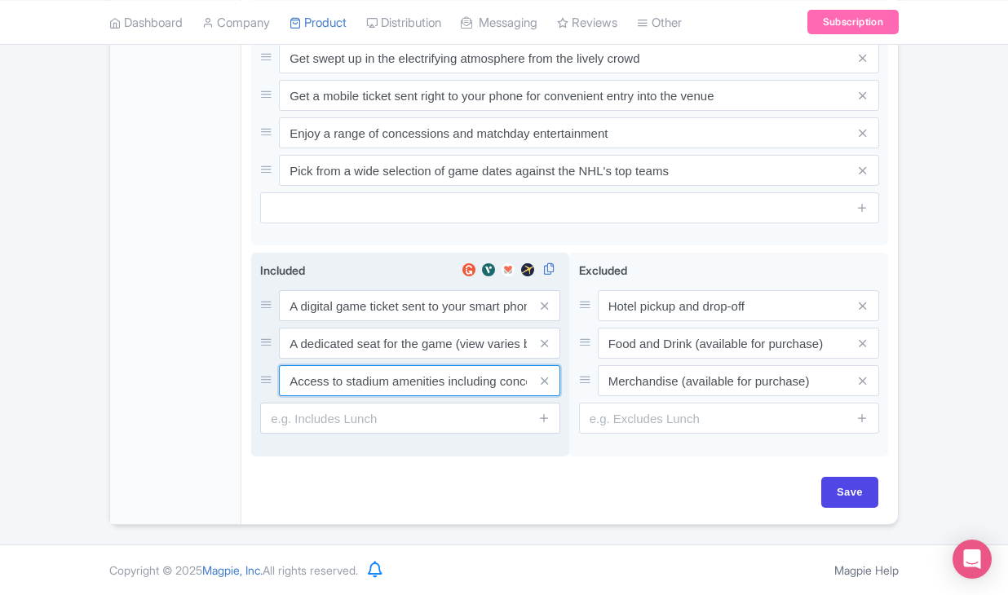
click at [370, 381] on input "Access to stadium amenities including concessions and matchday activations" at bounding box center [419, 380] width 281 height 31
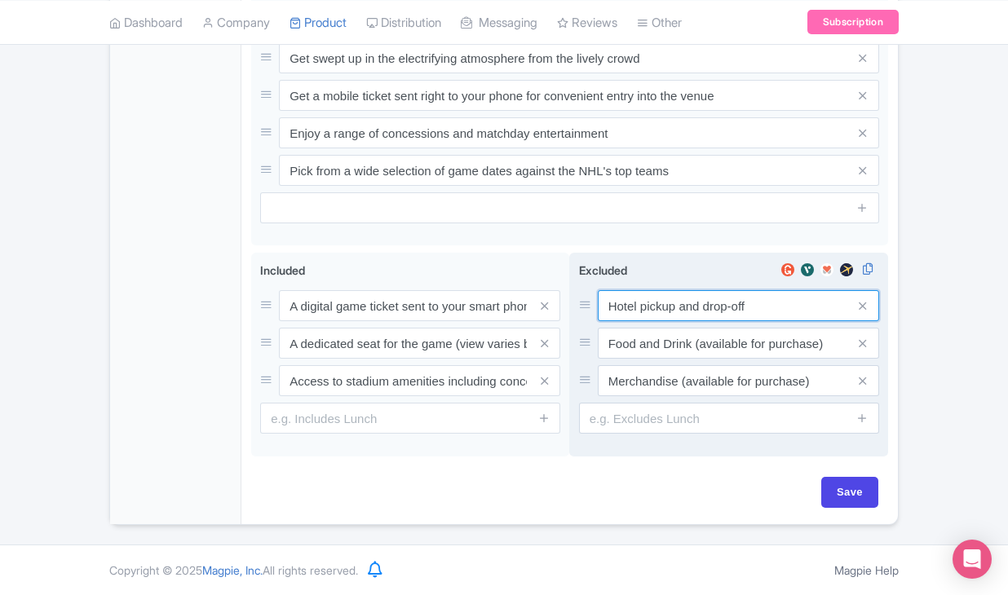
click at [631, 314] on input "Hotel pickup and drop-off" at bounding box center [738, 305] width 281 height 31
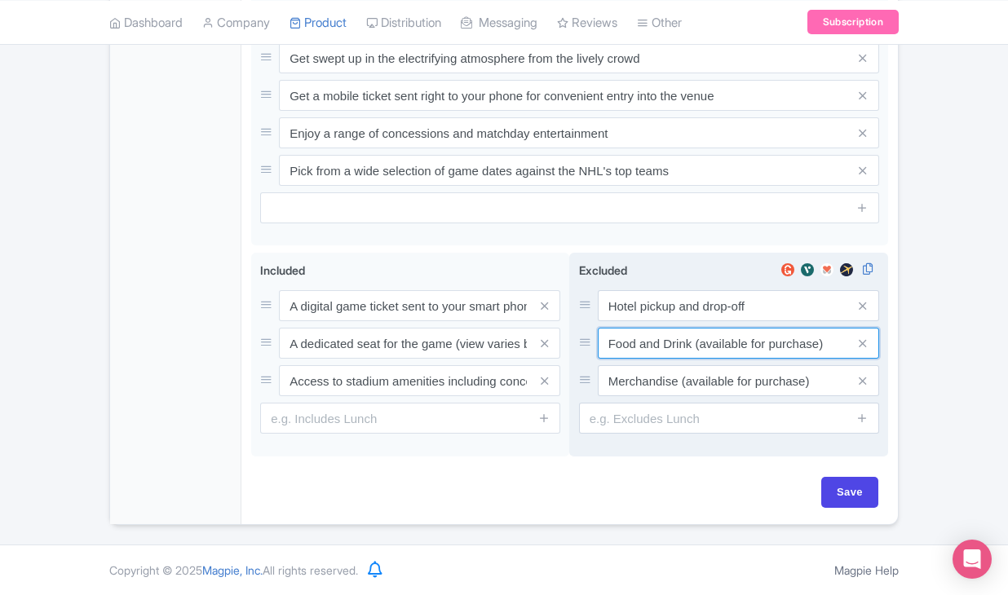
click at [625, 331] on input "Food and Drink (available for purchase)" at bounding box center [738, 343] width 281 height 31
click at [657, 383] on input "Merchandise (available for purchase)" at bounding box center [738, 380] width 281 height 31
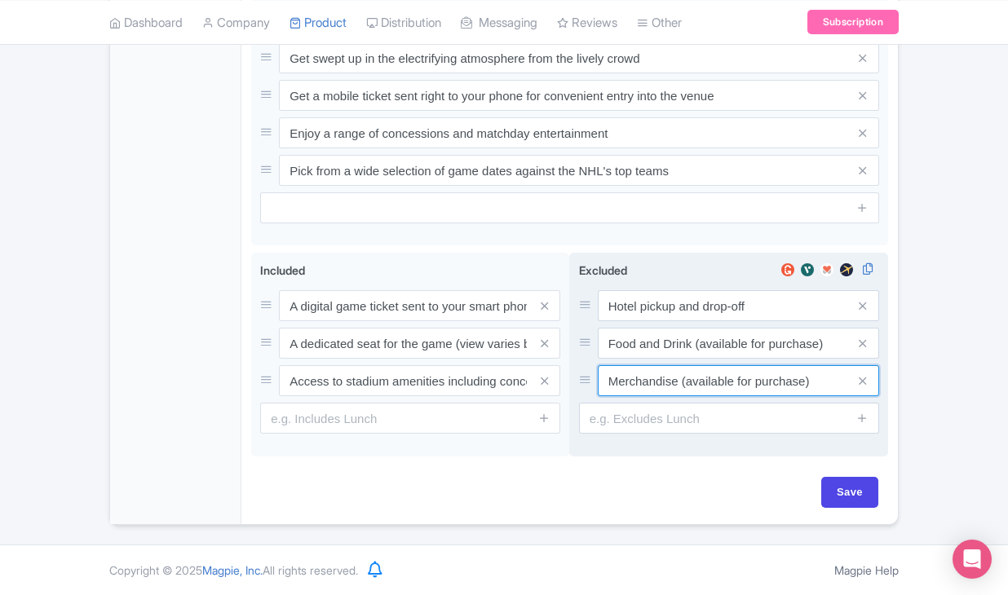
click at [657, 383] on input "Merchandise (available for purchase)" at bounding box center [738, 380] width 281 height 31
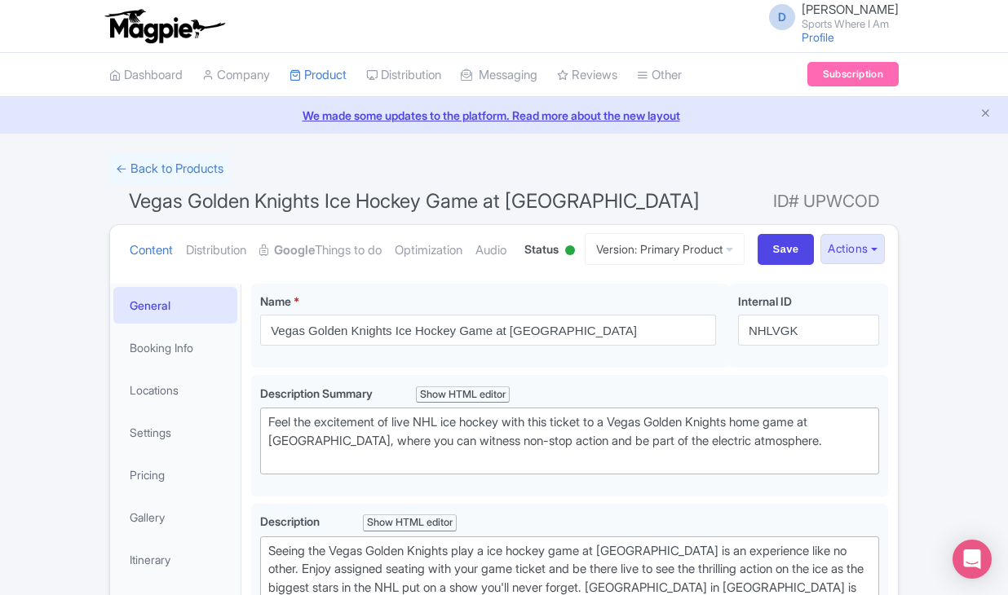
scroll to position [0, 0]
click at [194, 366] on link "Booking Info" at bounding box center [175, 348] width 124 height 37
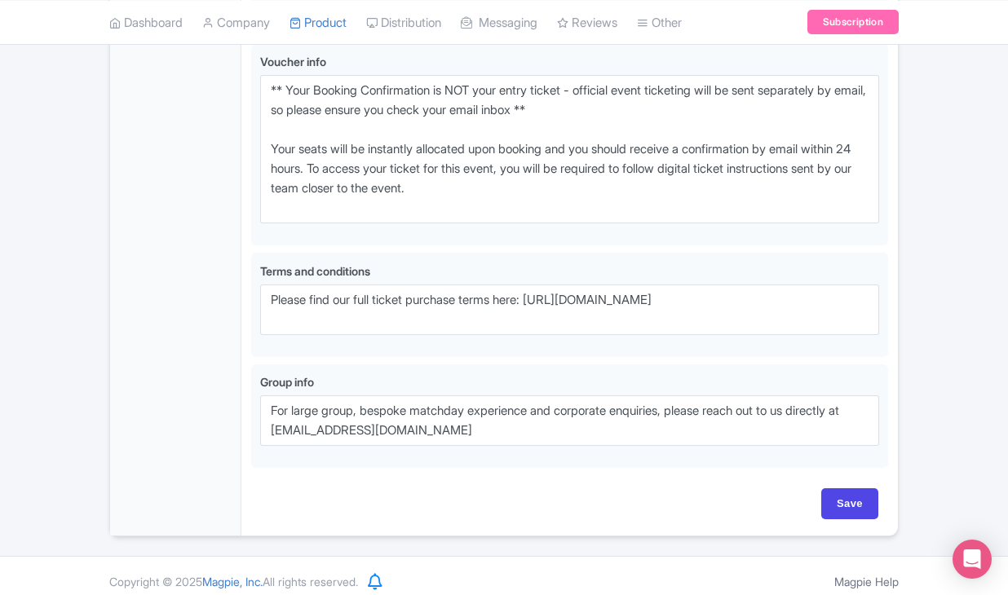
scroll to position [1011, 0]
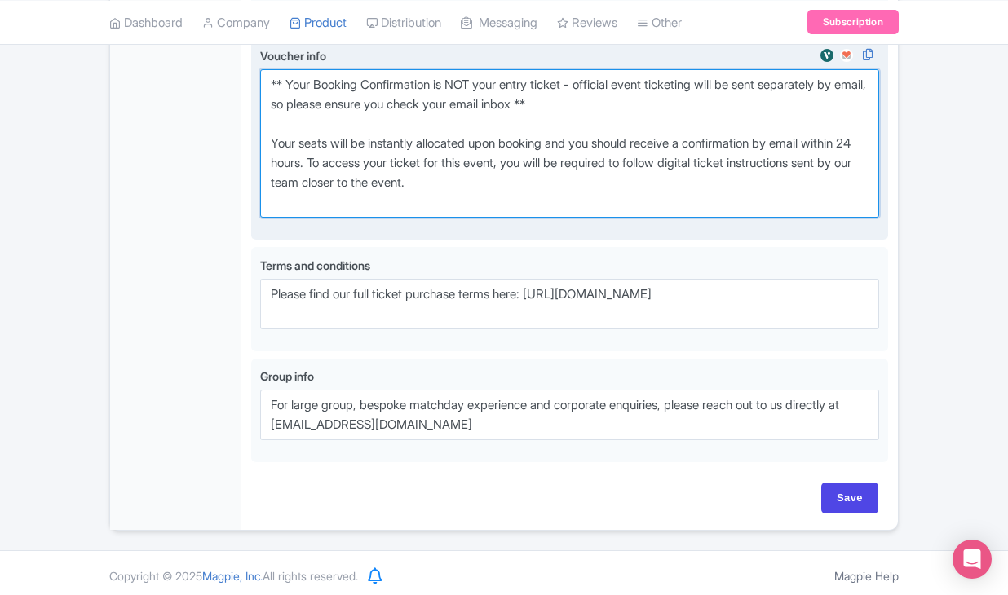
drag, startPoint x: 265, startPoint y: 140, endPoint x: 544, endPoint y: 295, distance: 319.1
click at [544, 241] on div "Voucher info i ** Your Booking Confirmation is NOT your entry ticket - official…" at bounding box center [569, 139] width 637 height 202
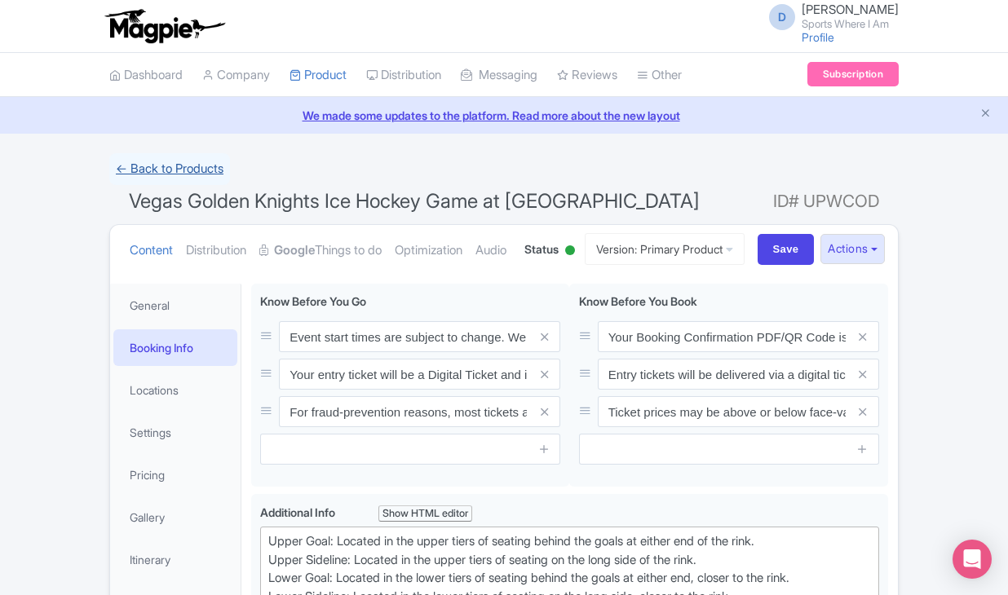
scroll to position [0, 0]
click at [203, 166] on link "← Back to Products" at bounding box center [169, 169] width 121 height 32
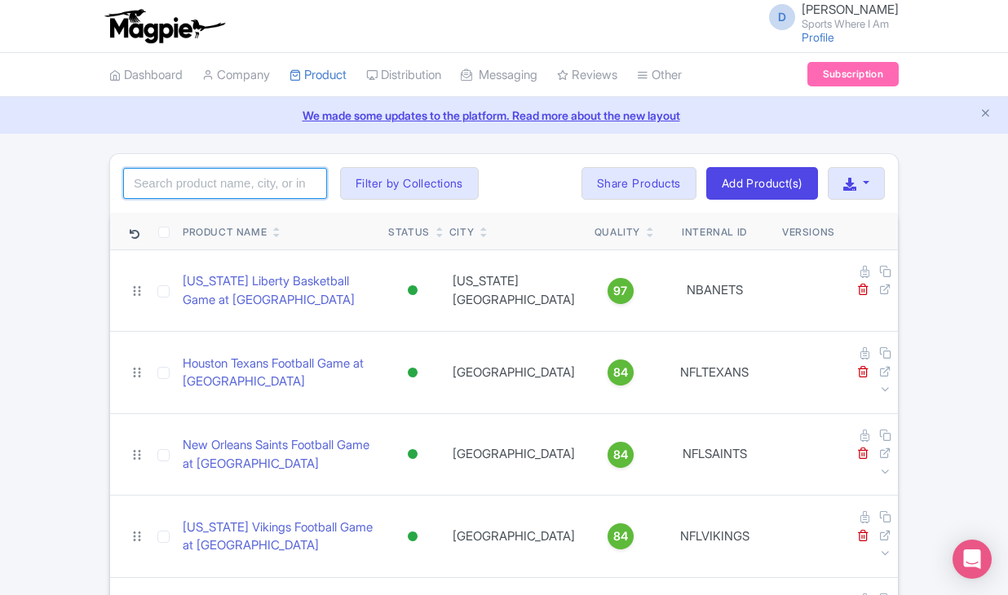
click at [243, 184] on input "search" at bounding box center [225, 183] width 204 height 31
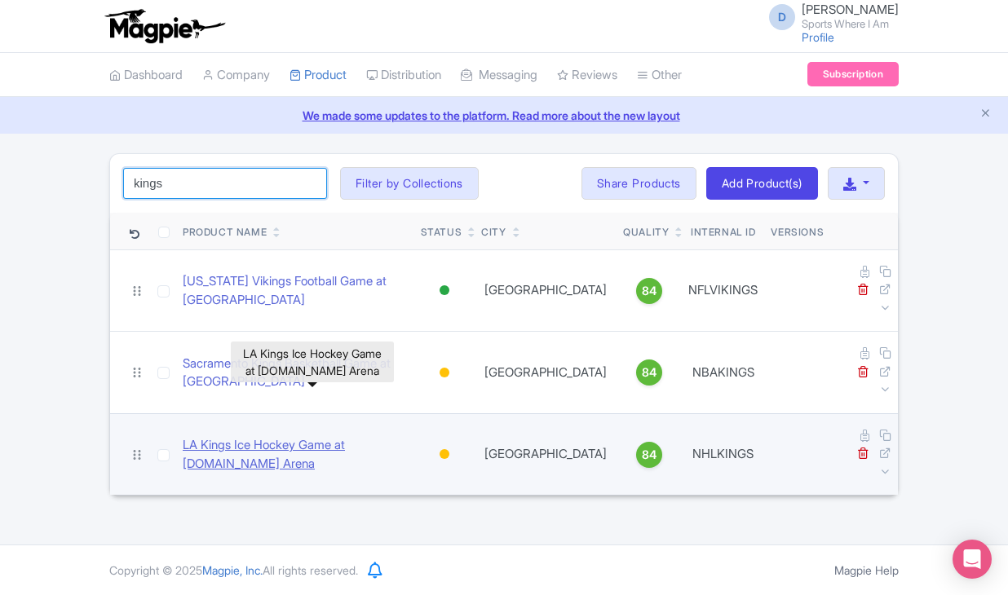
type input "kings"
click at [199, 436] on link "LA Kings Ice Hockey Game at [DOMAIN_NAME] Arena" at bounding box center [295, 454] width 225 height 37
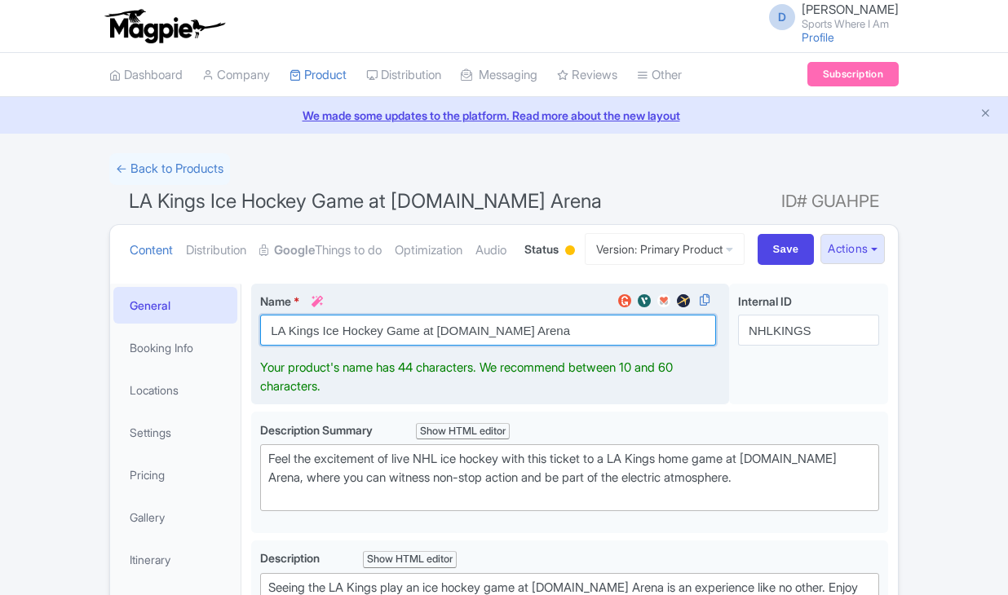
click at [348, 346] on input "LA Kings Ice Hockey Game at [DOMAIN_NAME] Arena" at bounding box center [488, 330] width 456 height 31
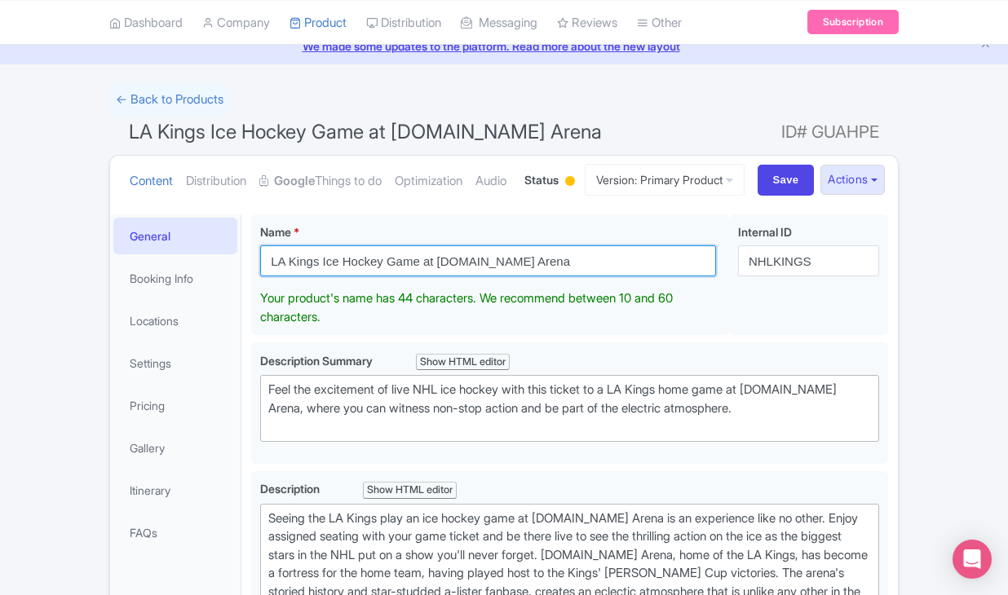
scroll to position [110, 0]
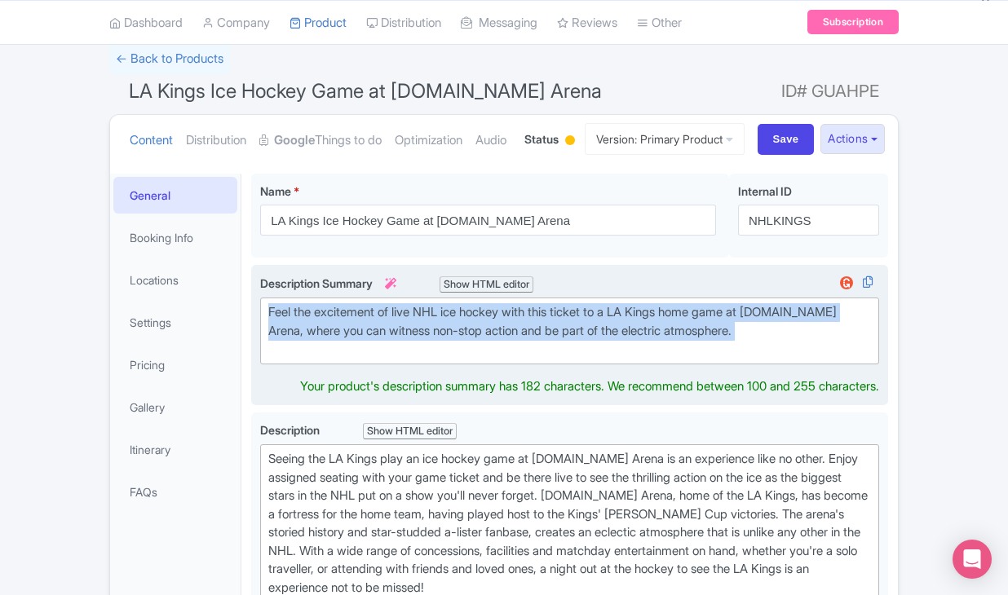
drag, startPoint x: 775, startPoint y: 431, endPoint x: 262, endPoint y: 352, distance: 519.0
click at [262, 352] on div "Description Summary i Show HTML editor Bold Italic Strikethrough Link Heading Q…" at bounding box center [569, 320] width 619 height 90
type trix-editor "<div>Feel the excitement of live NHL ice hockey with this ticket to a LA Kings …"
copy div "Feel the excitement of live NHL ice hockey with this ticket to a LA Kings home …"
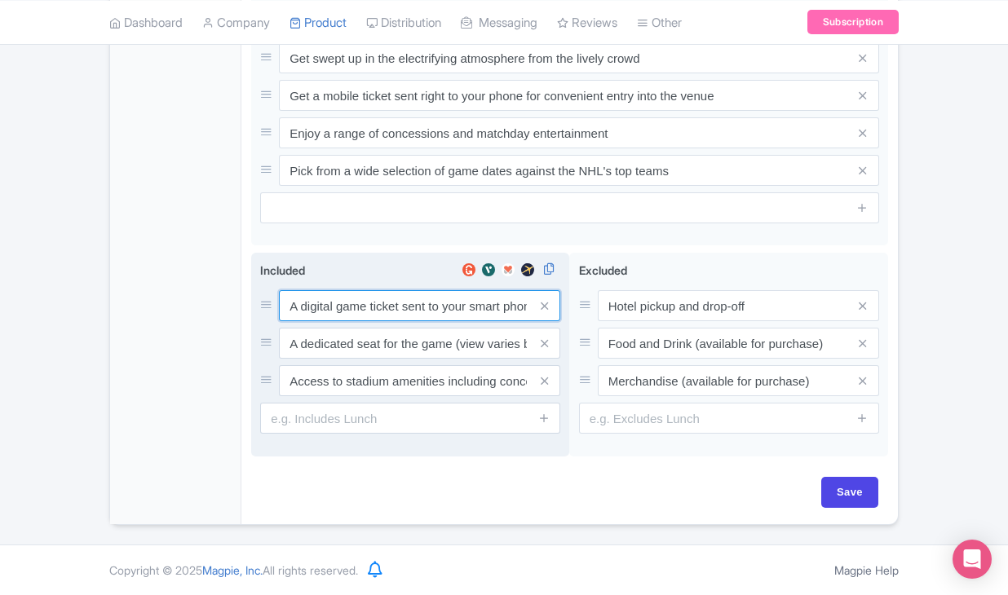
click at [363, 306] on input "A digital game ticket sent to your smart phone" at bounding box center [419, 305] width 281 height 31
click at [363, 306] on input "A digital game ticket sent to your smart phone" at bounding box center [419, 306] width 281 height 31
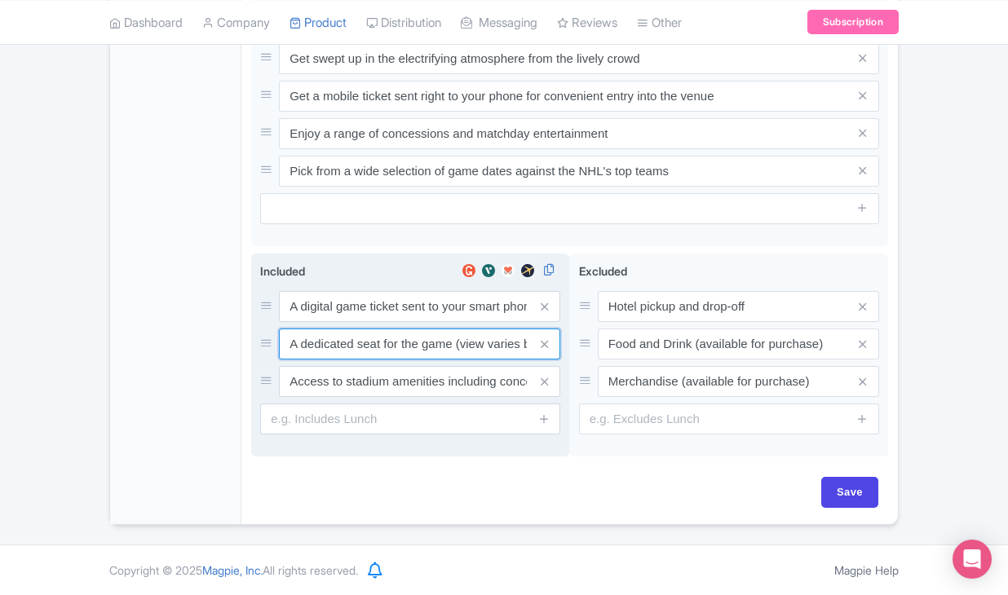
click at [337, 354] on input "A dedicated seat for the game (view varies by seat category)" at bounding box center [419, 344] width 281 height 31
click at [359, 383] on input "Access to stadium amenities including concessions and matchday activations" at bounding box center [419, 381] width 281 height 31
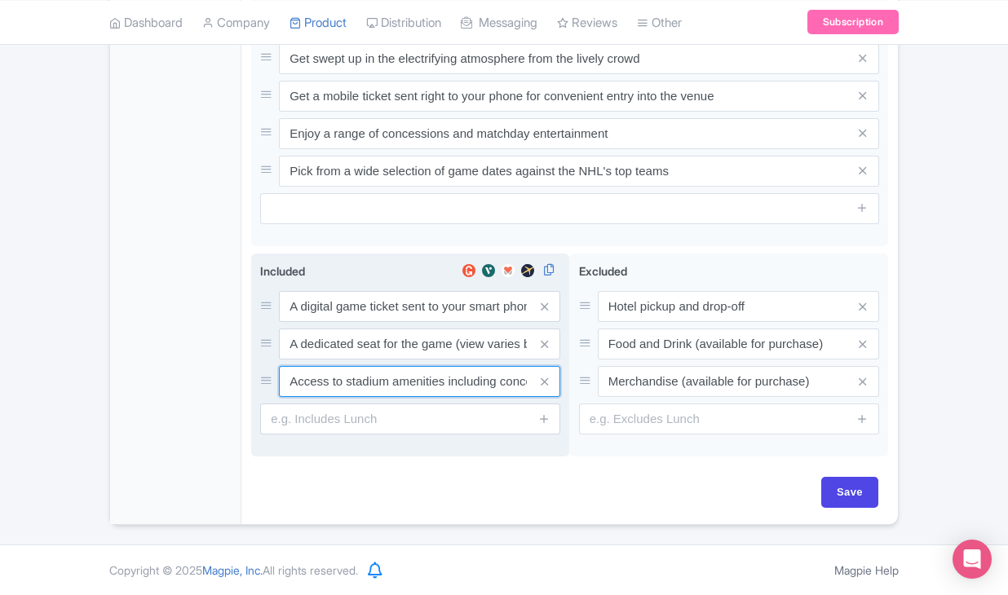
click at [359, 383] on input "Access to stadium amenities including concessions and matchday activations" at bounding box center [419, 381] width 281 height 31
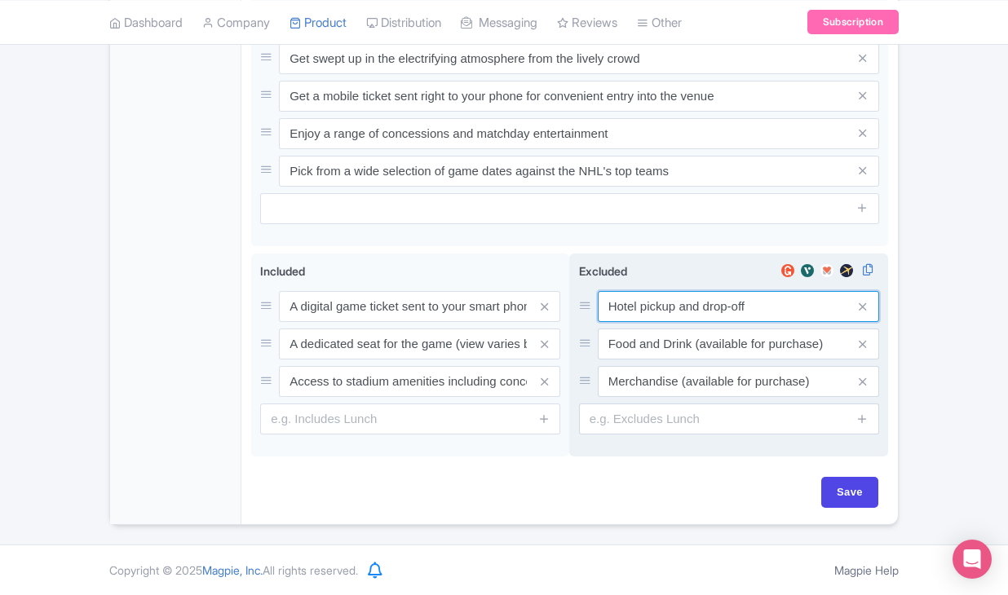
click at [662, 300] on input "Hotel pickup and drop-off" at bounding box center [738, 306] width 281 height 31
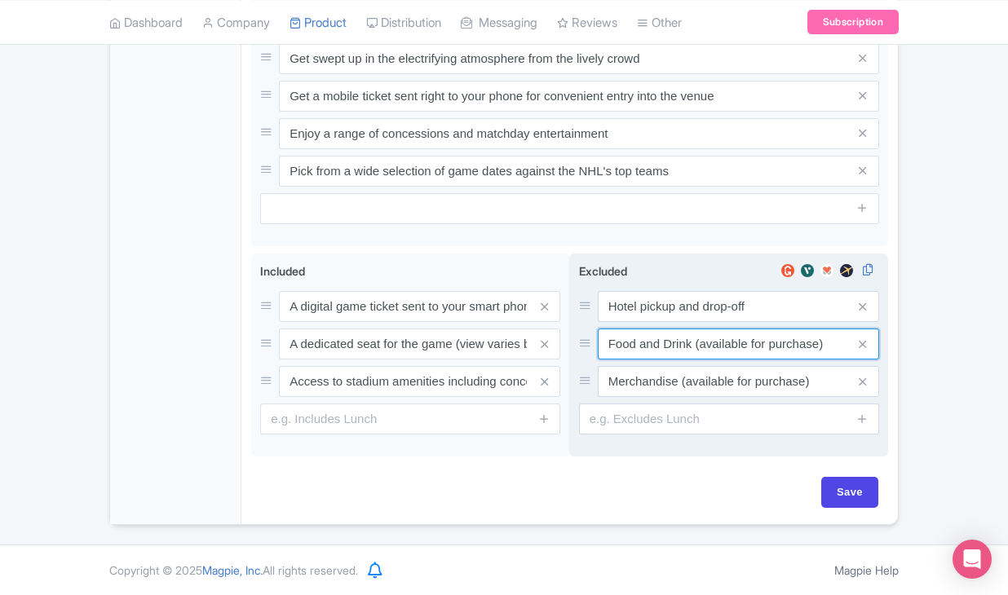
click at [640, 341] on input "Food and Drink (available for purchase)" at bounding box center [738, 344] width 281 height 31
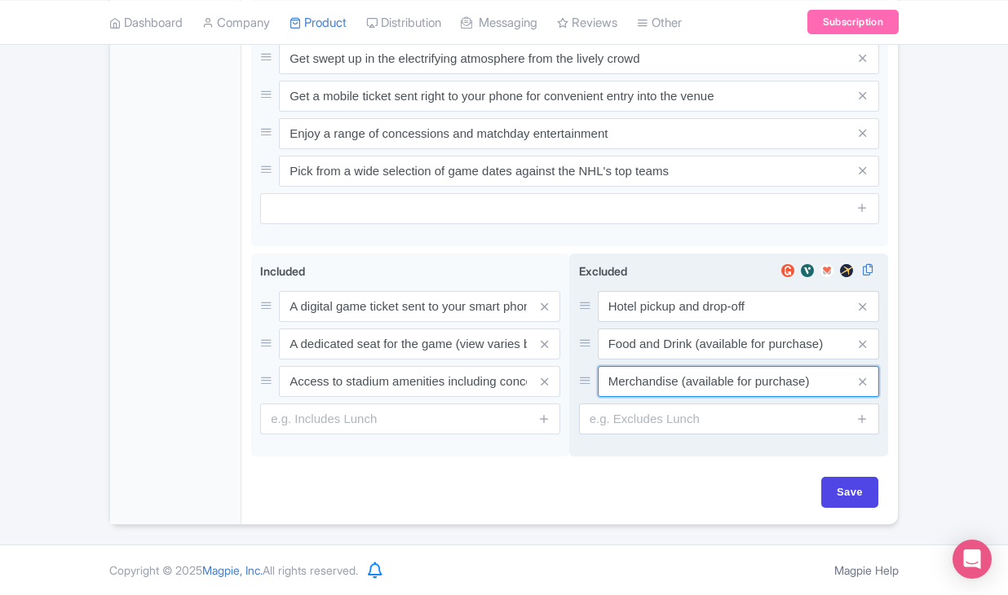
click at [625, 387] on input "Merchandise (available for purchase)" at bounding box center [738, 381] width 281 height 31
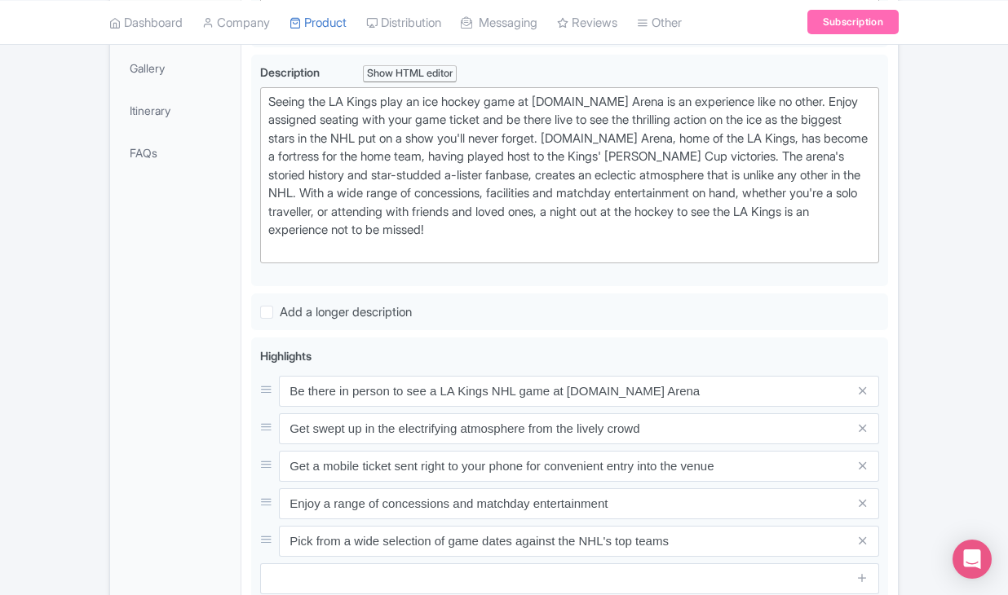
scroll to position [287, 0]
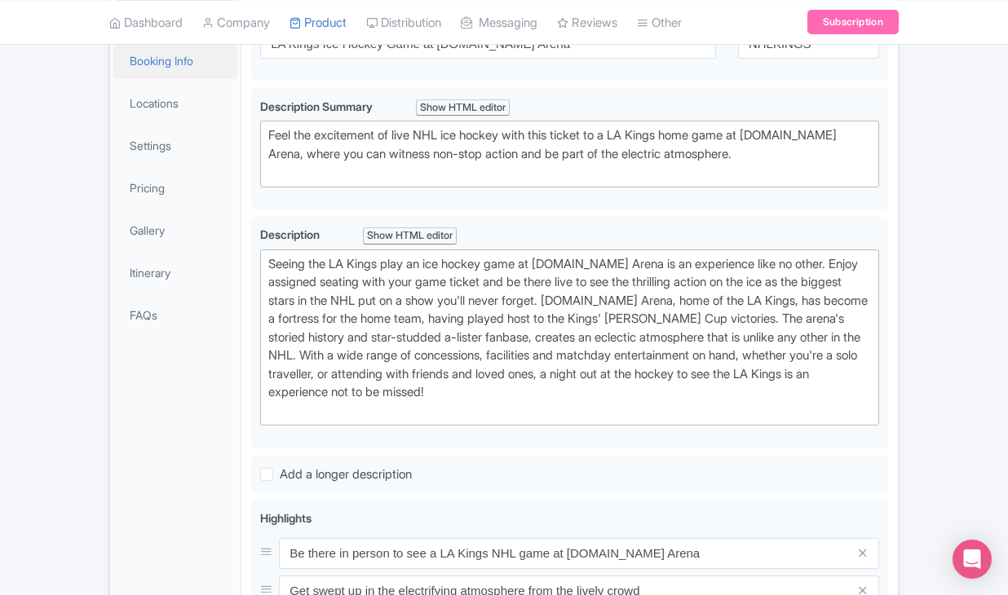
click at [201, 79] on link "Booking Info" at bounding box center [175, 60] width 124 height 37
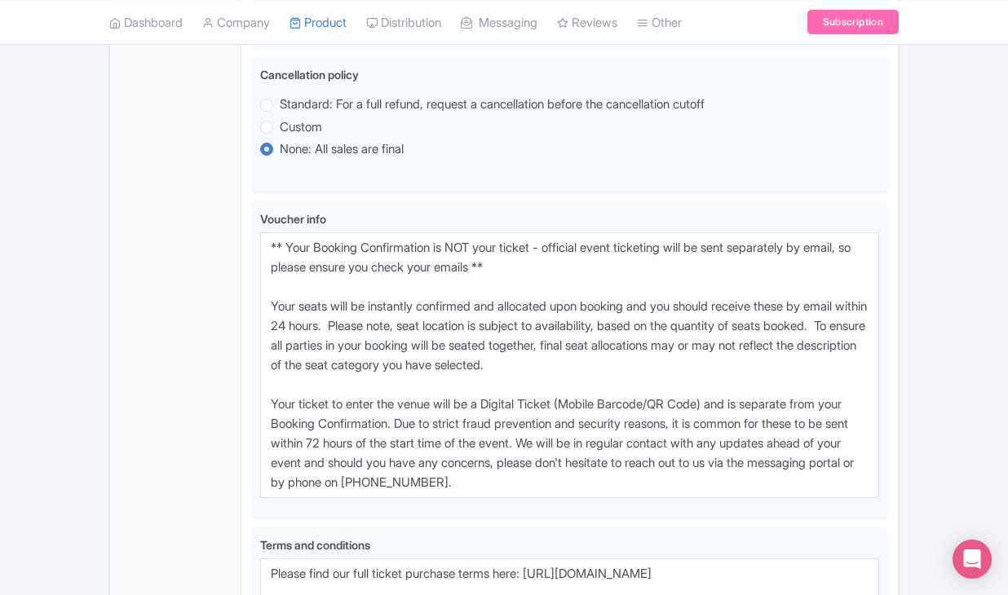
scroll to position [1104, 0]
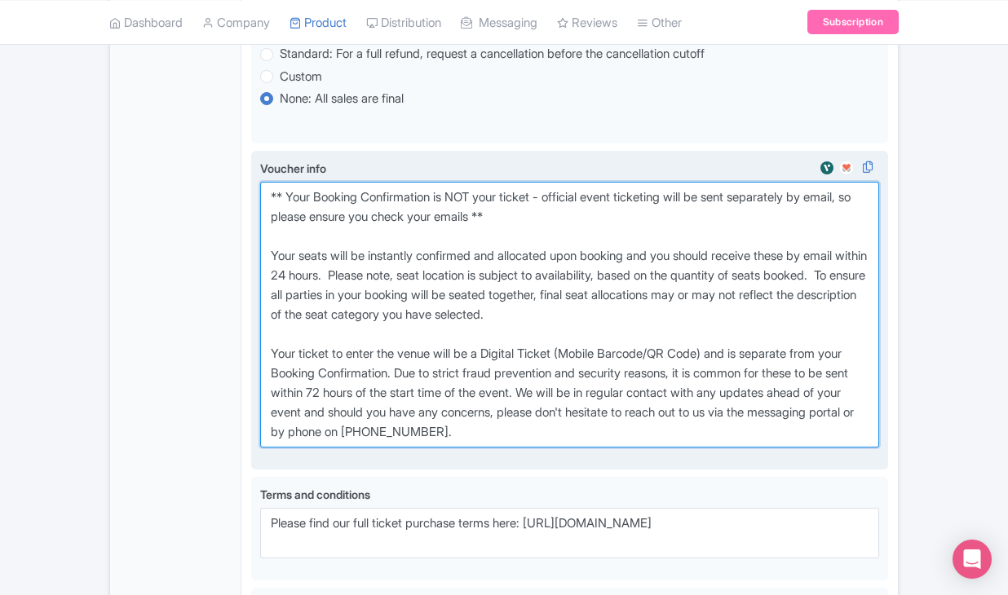
drag, startPoint x: 268, startPoint y: 263, endPoint x: 579, endPoint y: 498, distance: 390.7
click at [579, 448] on textarea "** Your Booking Confirmation is NOT your ticket - official event ticketing will…" at bounding box center [569, 315] width 619 height 266
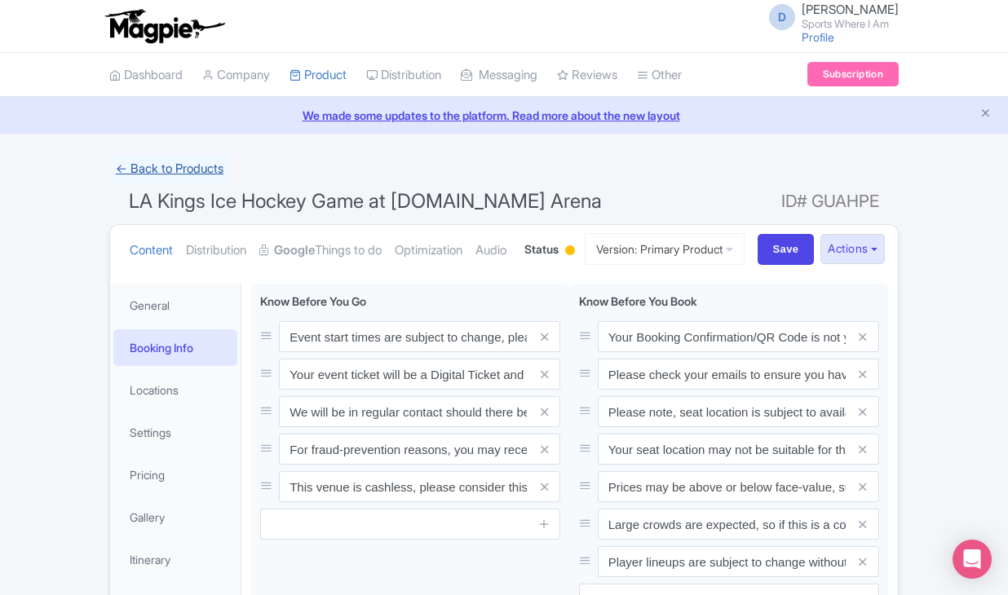
scroll to position [0, 0]
click at [164, 170] on link "← Back to Products" at bounding box center [169, 169] width 121 height 32
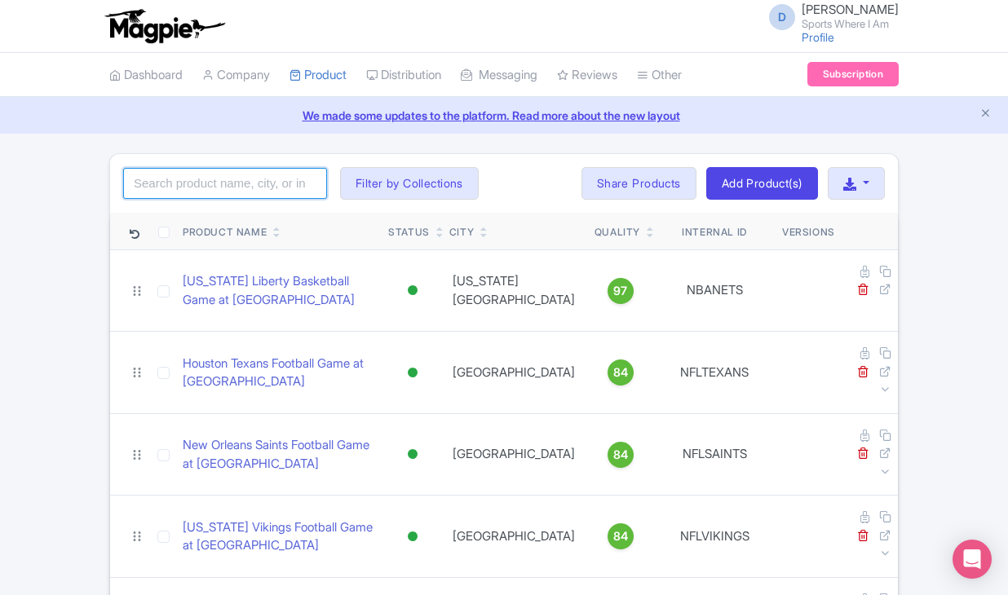
click at [252, 193] on input "search" at bounding box center [225, 183] width 204 height 31
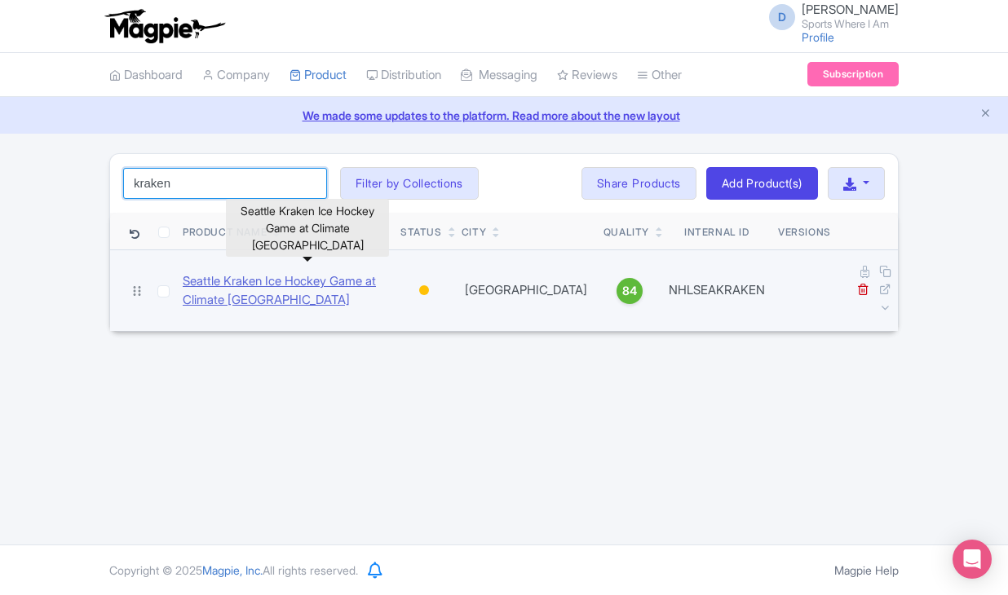
type input "kraken"
click at [219, 292] on link "Seattle Kraken Ice Hockey Game at Climate [GEOGRAPHIC_DATA]" at bounding box center [285, 290] width 205 height 37
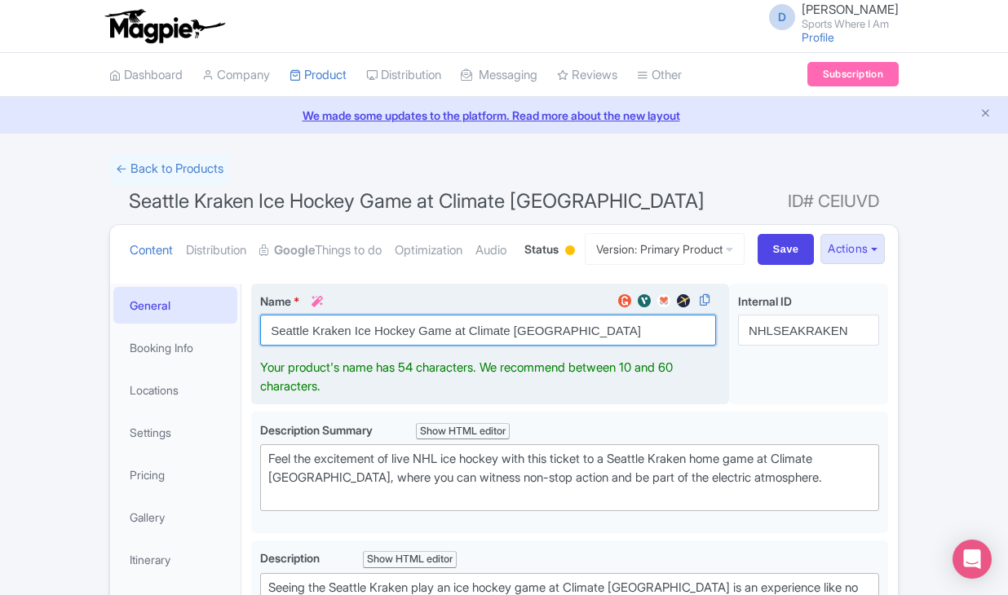
click at [455, 346] on input "Seattle Kraken Ice Hockey Game at Climate [GEOGRAPHIC_DATA]" at bounding box center [488, 330] width 456 height 31
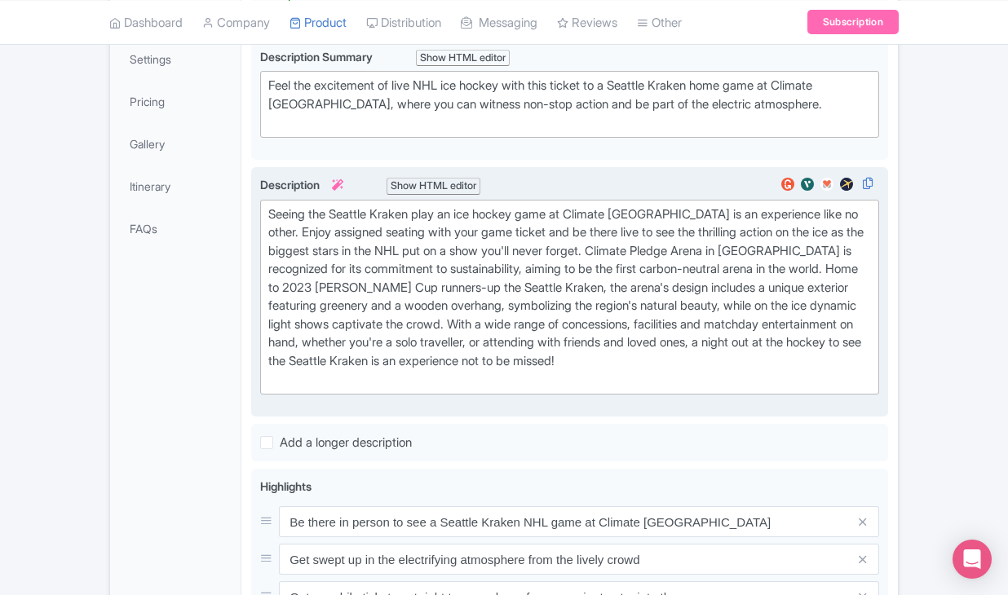
scroll to position [91, 0]
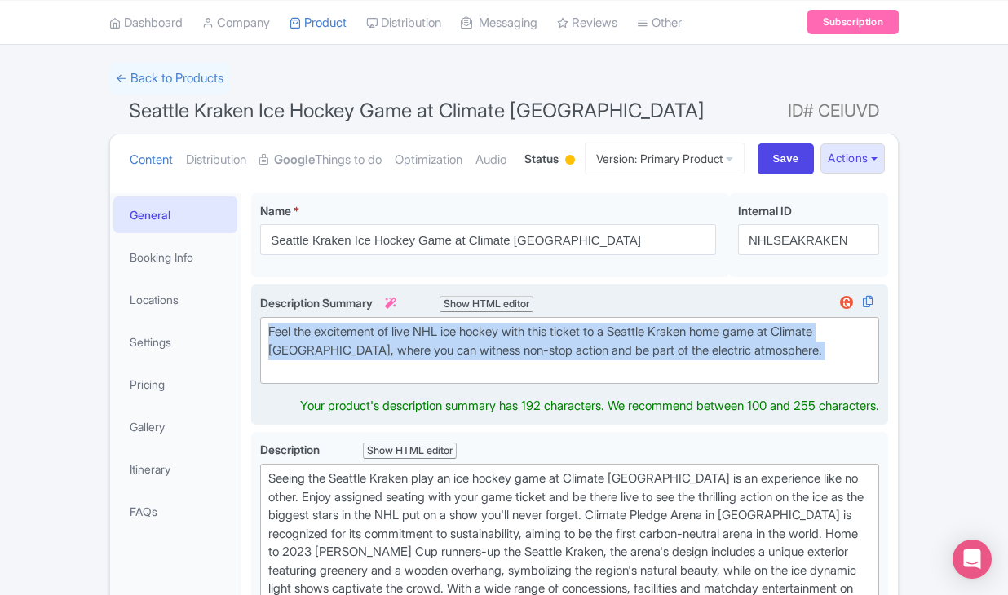
drag, startPoint x: 813, startPoint y: 444, endPoint x: 257, endPoint y: 392, distance: 558.8
click at [257, 392] on div "Feel the excitement of live NHL ice hockey with this ticket to a Seattle Kraken…" at bounding box center [569, 355] width 637 height 140
type trix-editor "<div>Feel the excitement of live NHL ice hockey with this ticket to a Seattle K…"
copy div "Feel the excitement of live NHL ice hockey with this ticket to a Seattle Kraken…"
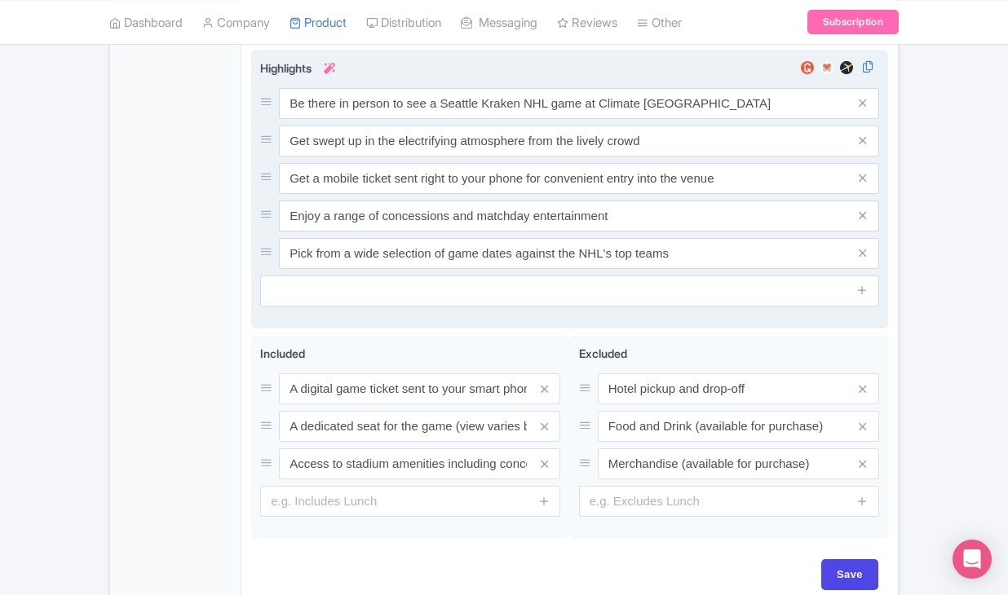
scroll to position [831, 0]
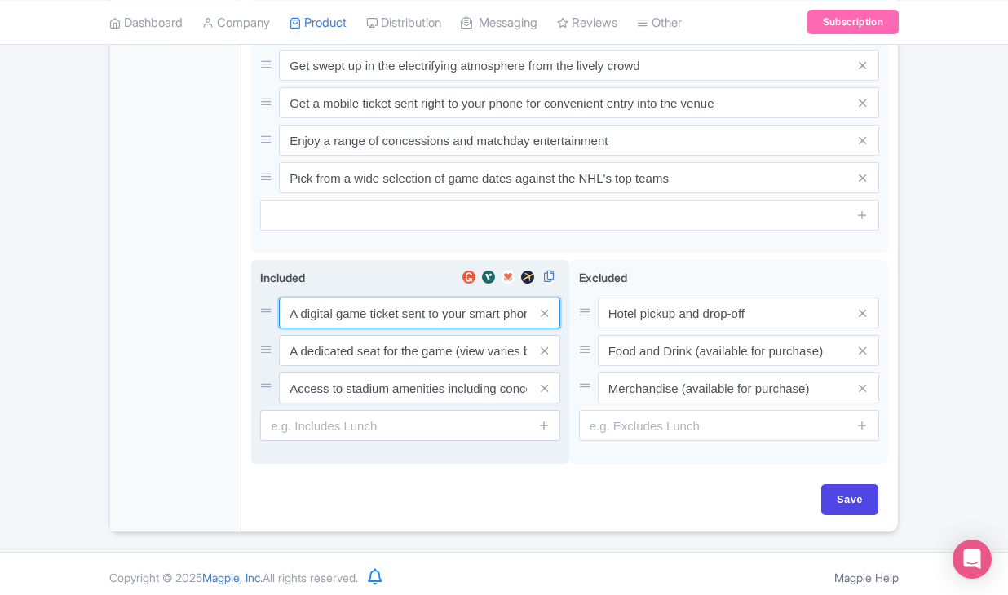
click at [339, 329] on input "A digital game ticket sent to your smart phone" at bounding box center [419, 313] width 281 height 31
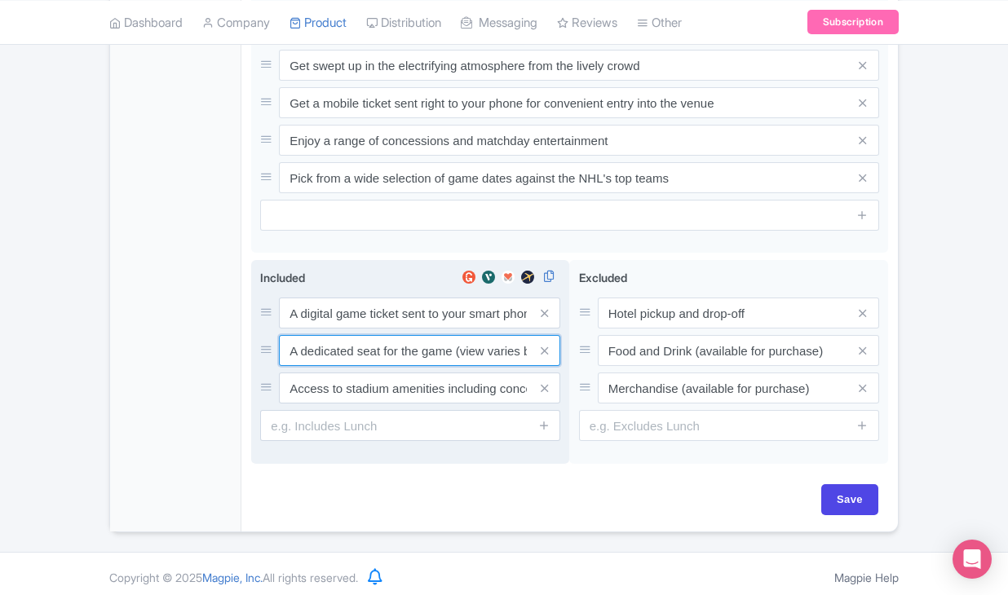
click at [361, 366] on input "A dedicated seat for the game (view varies by seat category)" at bounding box center [419, 350] width 281 height 31
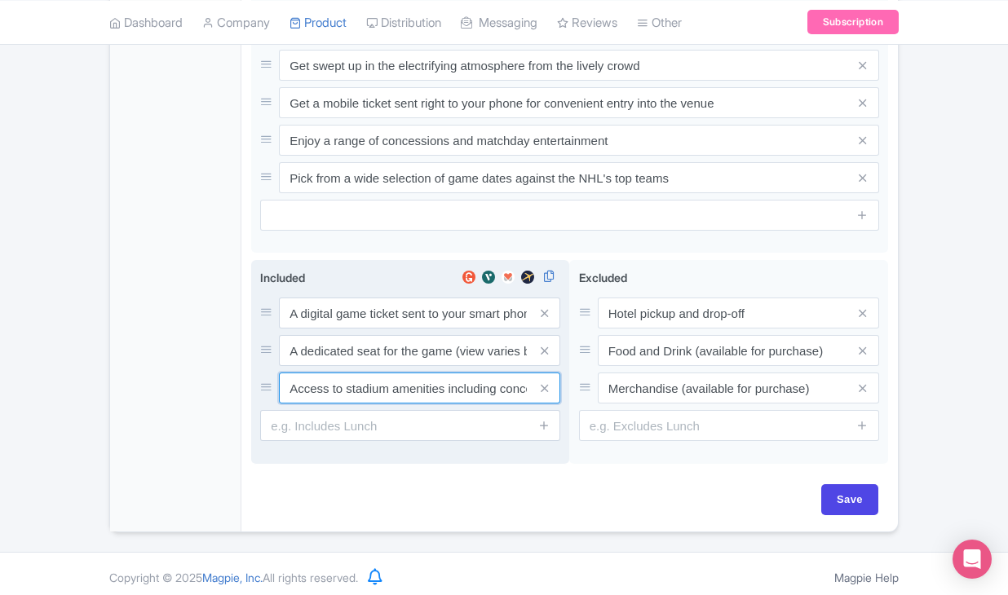
click at [382, 404] on input "Access to stadium amenities including concessions and matchday activations" at bounding box center [419, 388] width 281 height 31
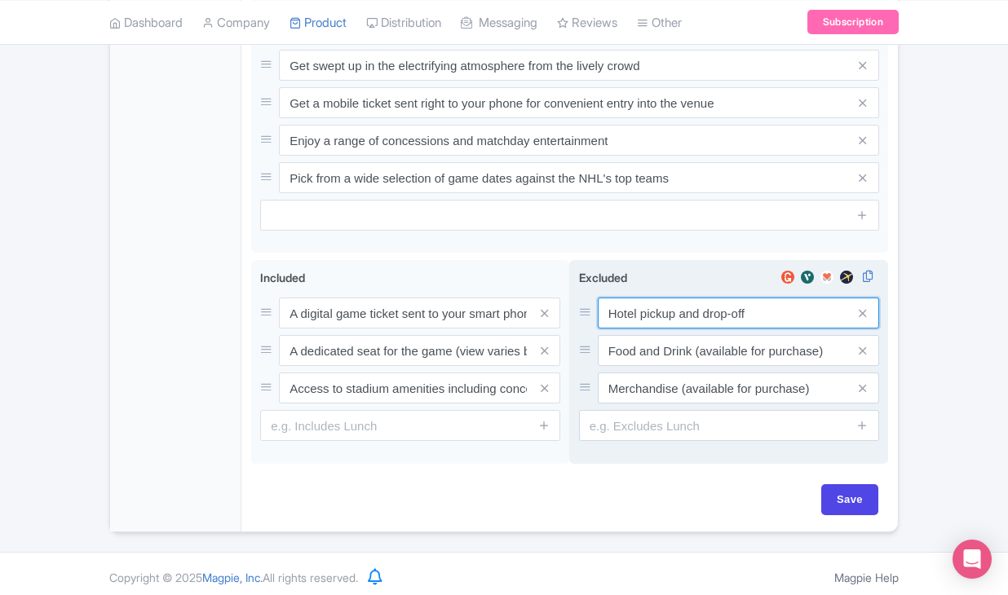
click at [637, 329] on input "Hotel pickup and drop-off" at bounding box center [738, 313] width 281 height 31
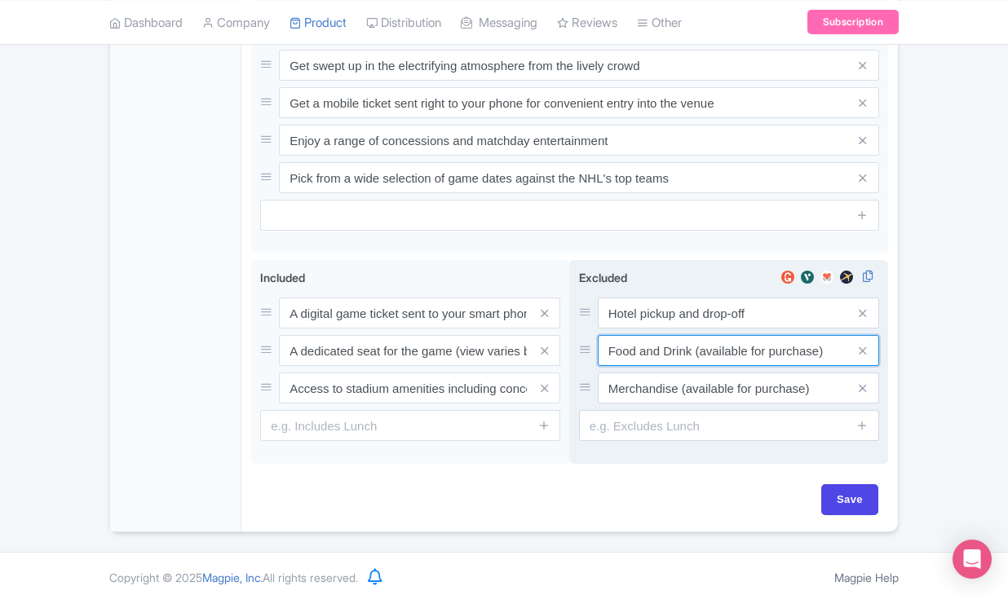
click at [631, 366] on input "Food and Drink (available for purchase)" at bounding box center [738, 350] width 281 height 31
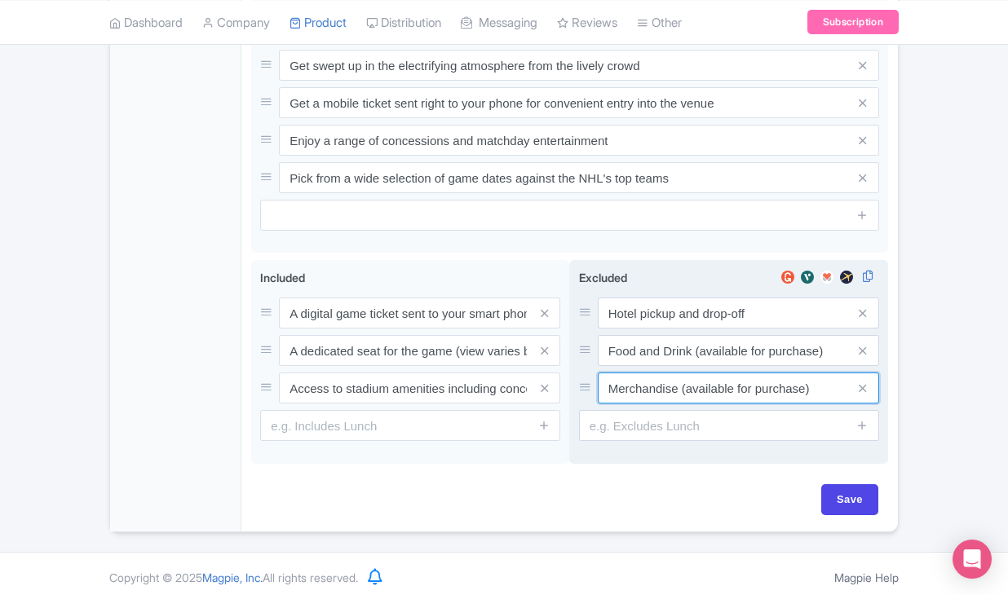
click at [643, 404] on input "Merchandise (available for purchase)" at bounding box center [738, 388] width 281 height 31
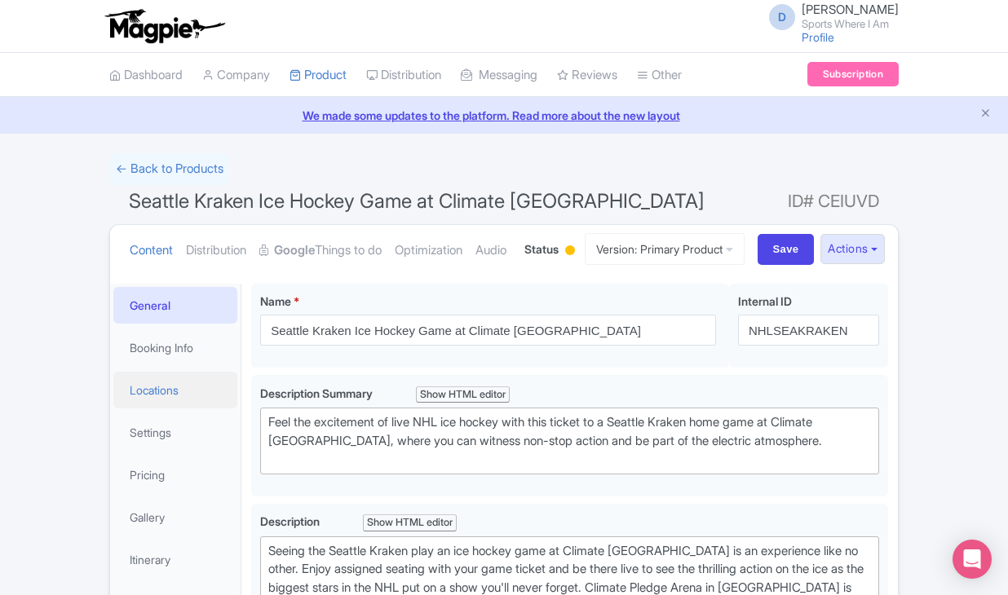
scroll to position [0, 0]
click at [201, 366] on link "Booking Info" at bounding box center [175, 348] width 124 height 37
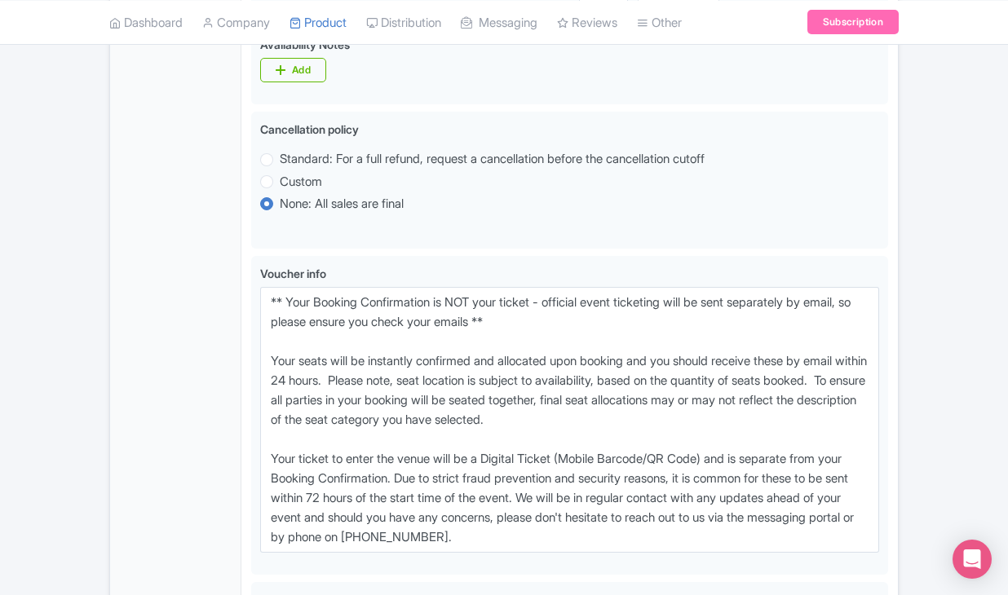
scroll to position [1127, 0]
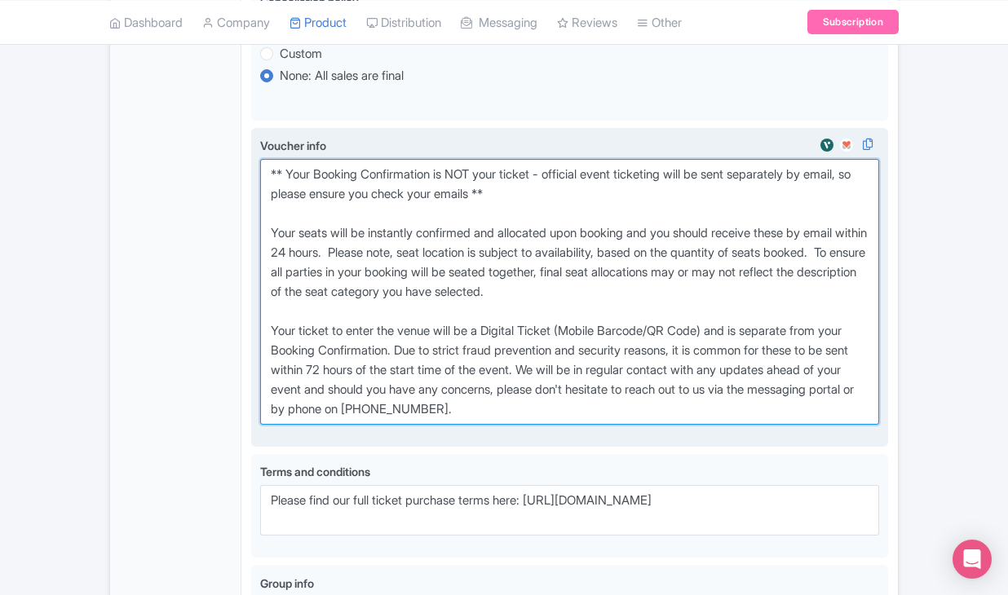
drag, startPoint x: 265, startPoint y: 240, endPoint x: 587, endPoint y: 477, distance: 399.6
click at [587, 425] on textarea "** Your Booking Confirmation is NOT your ticket - official event ticketing will…" at bounding box center [569, 292] width 619 height 266
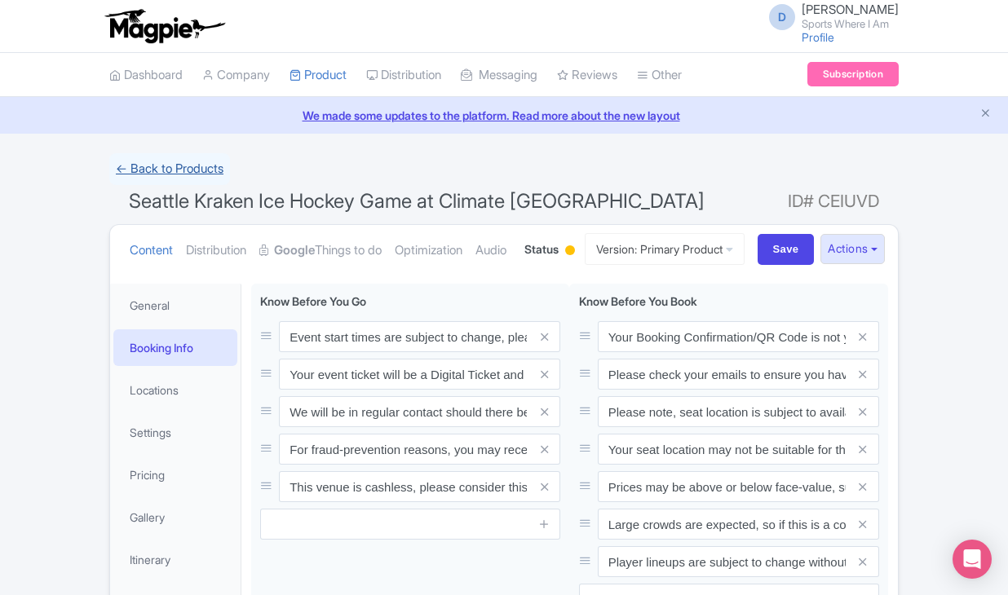
scroll to position [0, 0]
click at [180, 170] on link "← Back to Products" at bounding box center [169, 169] width 121 height 32
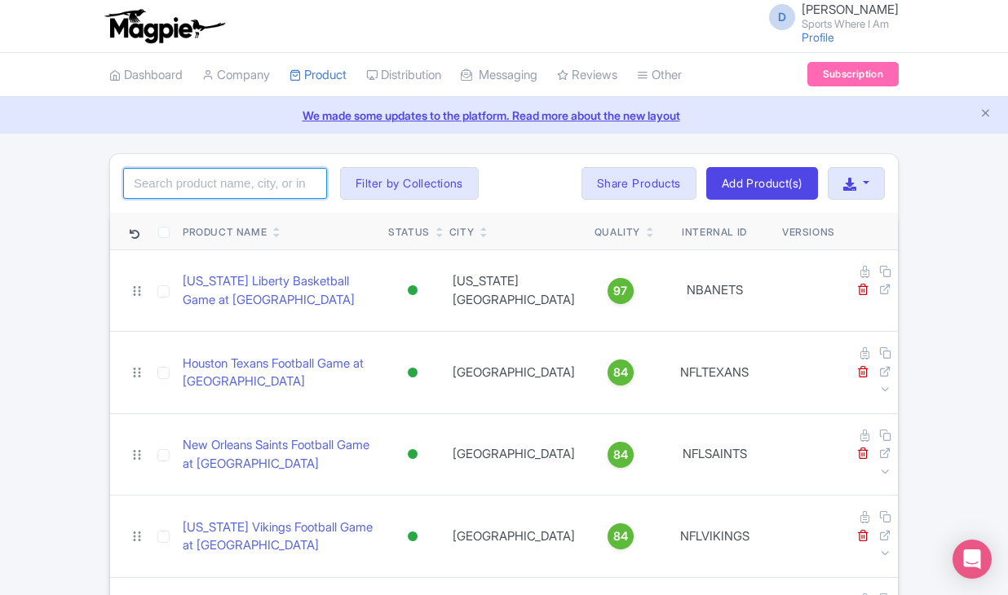
click at [210, 192] on input "search" at bounding box center [225, 183] width 204 height 31
type input "San [PERSON_NAME] sharks"
click button "Search" at bounding box center [0, 0] width 0 height 0
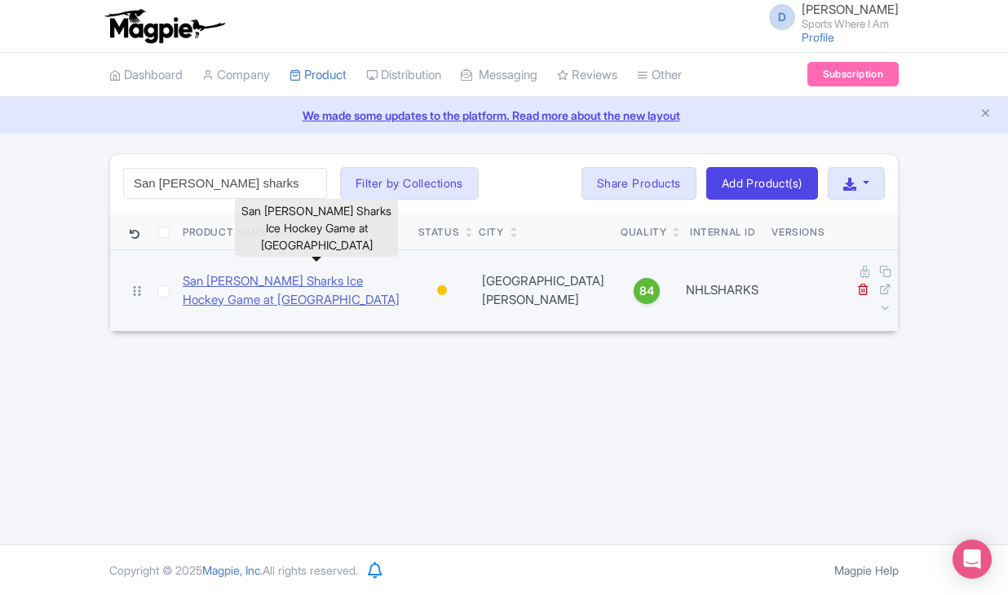
click at [204, 277] on link "San [PERSON_NAME] Sharks Ice Hockey Game at [GEOGRAPHIC_DATA]" at bounding box center [294, 290] width 223 height 37
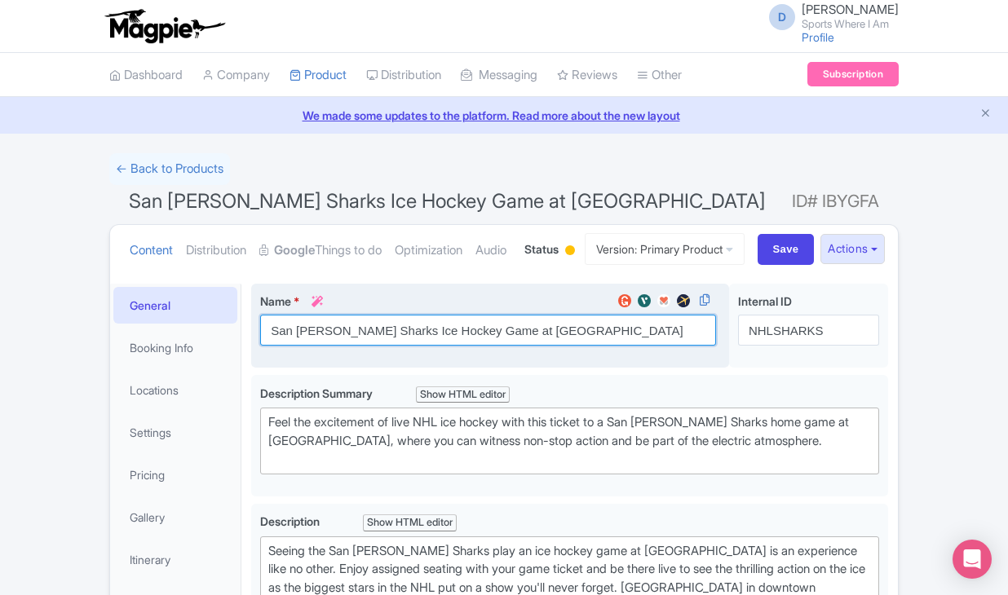
click at [383, 346] on input "San [PERSON_NAME] Sharks Ice Hockey Game at [GEOGRAPHIC_DATA]" at bounding box center [488, 330] width 456 height 31
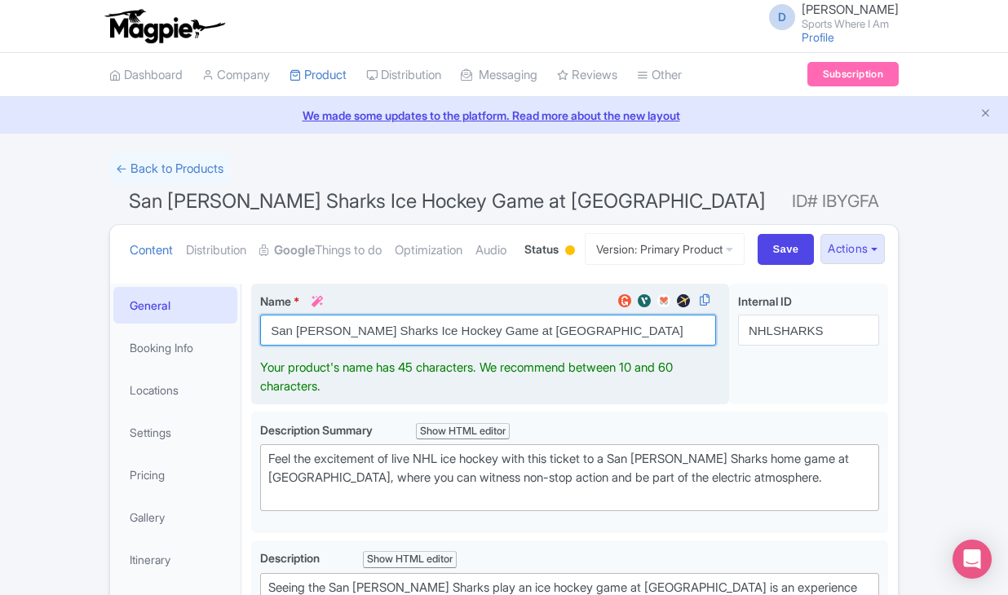
click at [383, 346] on input "San [PERSON_NAME] Sharks Ice Hockey Game at [GEOGRAPHIC_DATA]" at bounding box center [488, 330] width 456 height 31
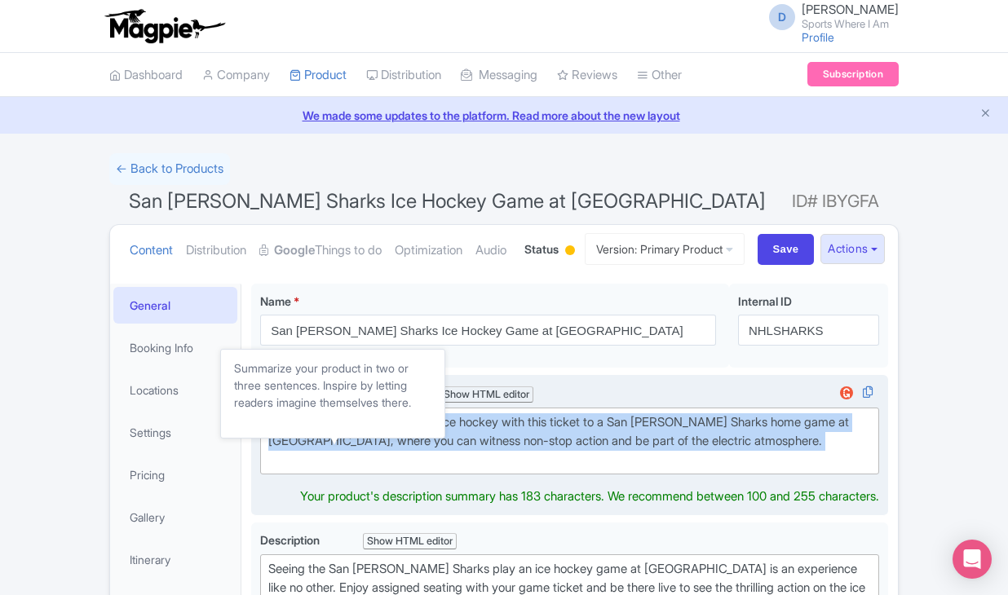
drag, startPoint x: 778, startPoint y: 538, endPoint x: 325, endPoint y: 457, distance: 460.0
click at [325, 457] on div "Description Summary i Show HTML editor Bold Italic Strikethrough Link Heading Q…" at bounding box center [569, 430] width 619 height 90
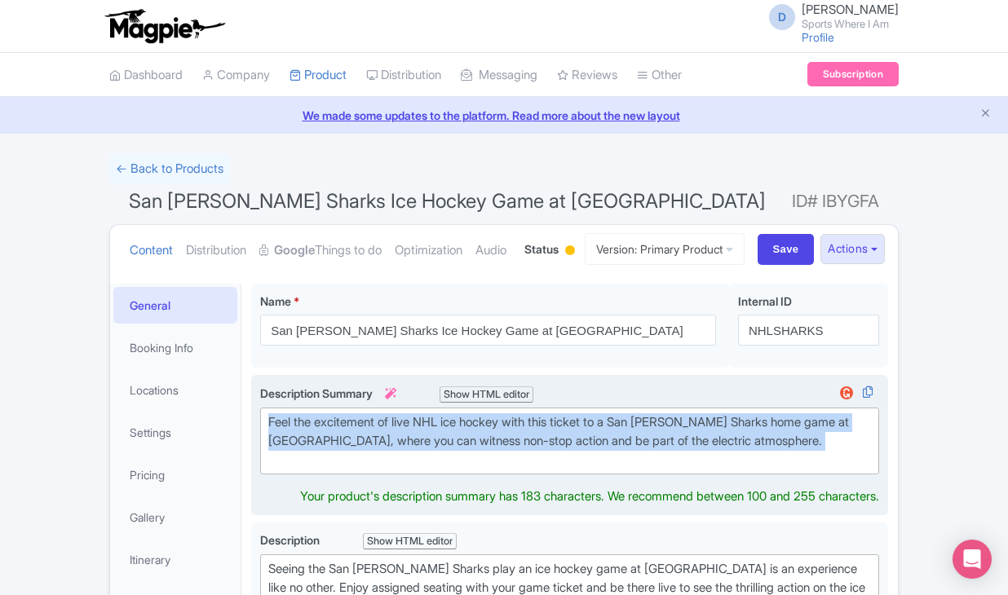
type trix-editor "<div>Feel the excitement of live NHL ice hockey with this ticket to a San [PERS…"
copy div "Feel the excitement of live NHL ice hockey with this ticket to a San [PERSON_NA…"
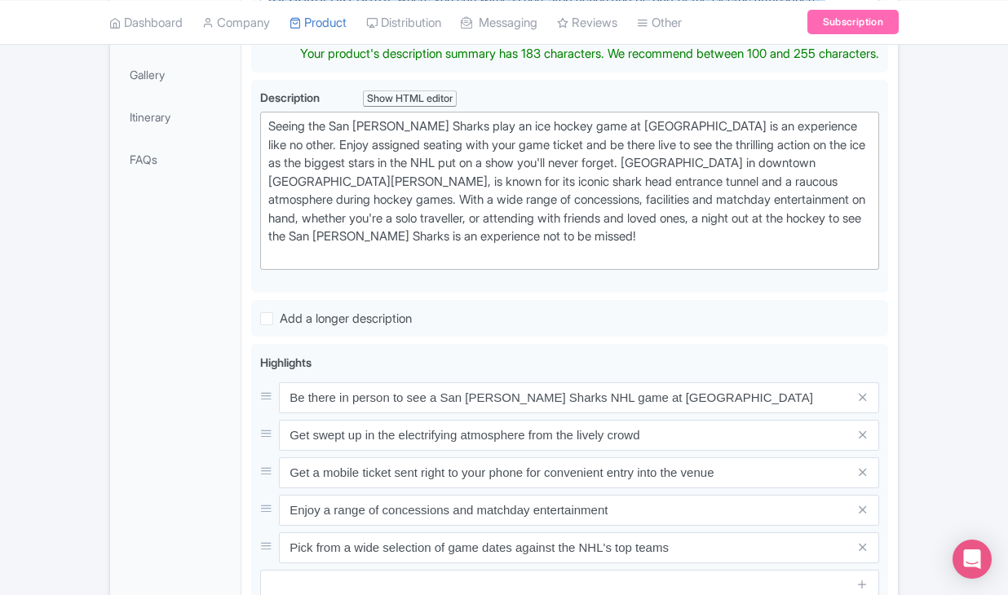
scroll to position [705, 0]
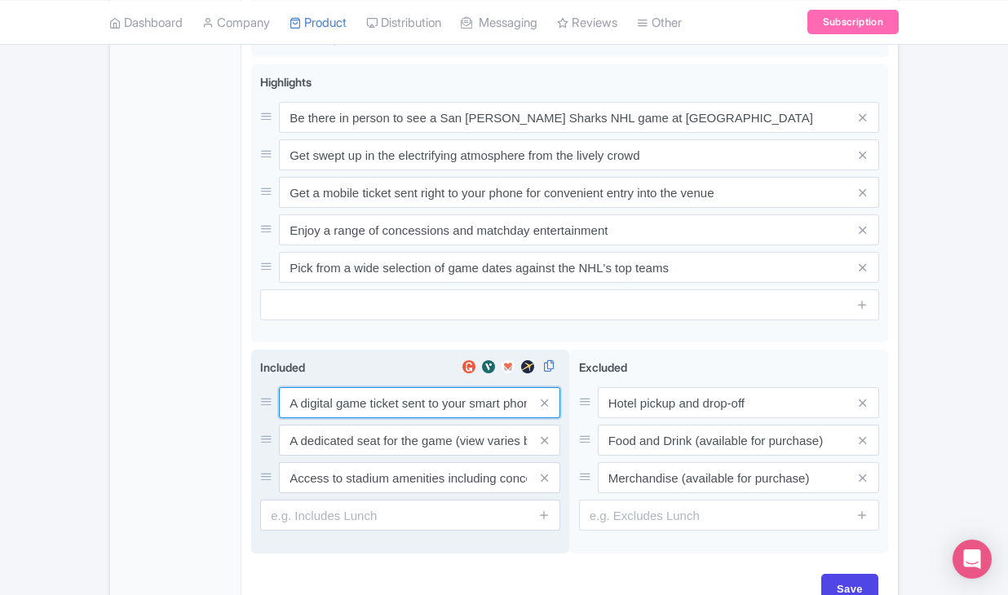
click at [352, 418] on input "A digital game ticket sent to your smart phone" at bounding box center [419, 402] width 281 height 31
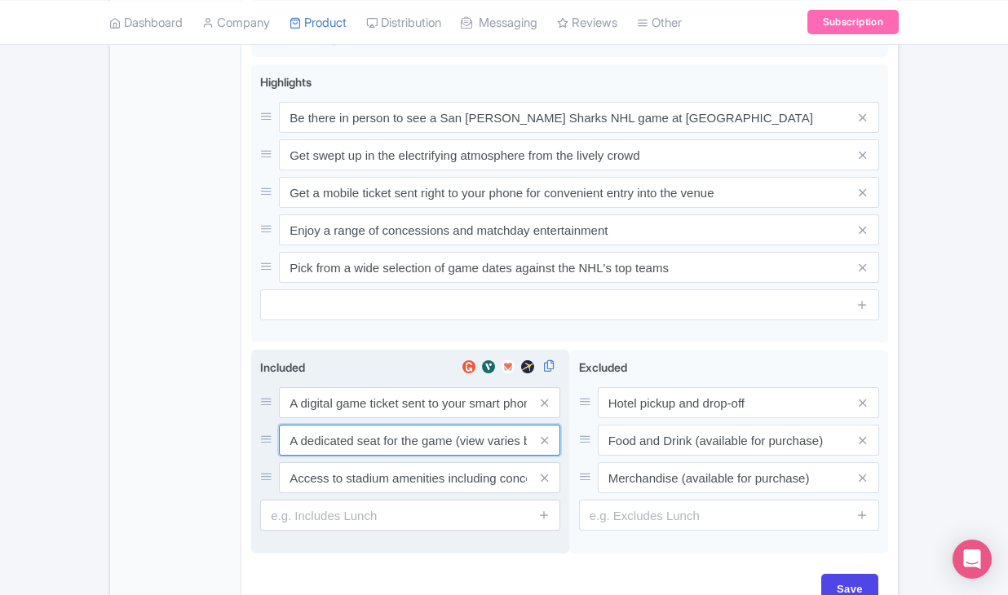
click at [398, 456] on input "A dedicated seat for the game (view varies by seat category)" at bounding box center [419, 440] width 281 height 31
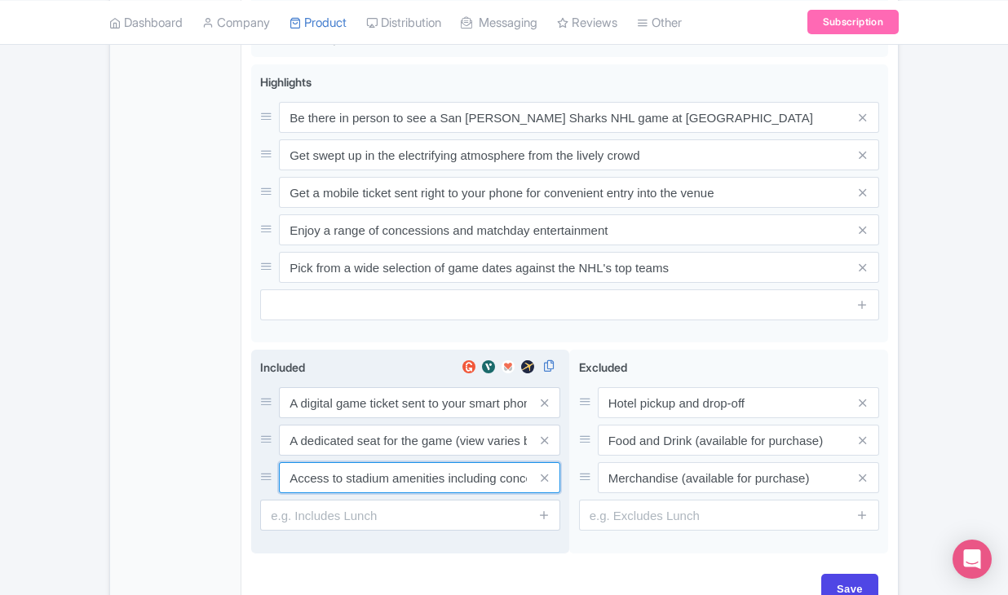
click at [409, 494] on input "Access to stadium amenities including concessions and matchday activations" at bounding box center [419, 478] width 281 height 31
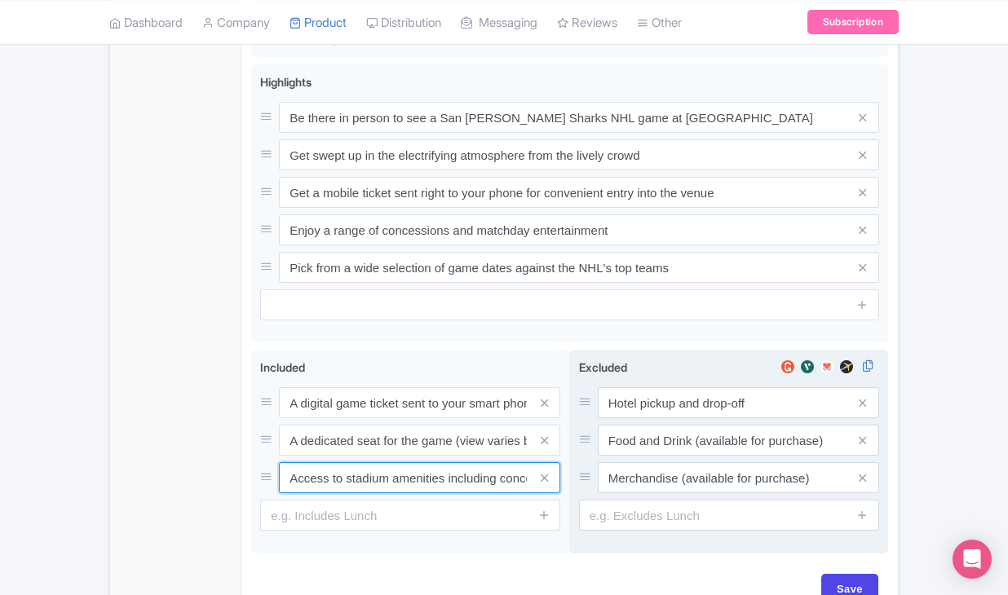
scroll to position [706, 0]
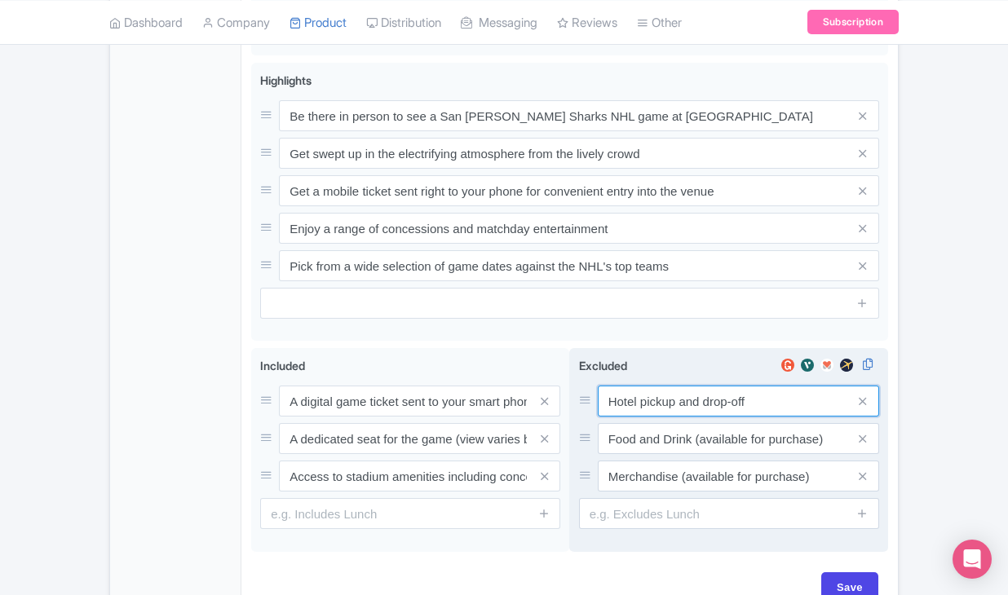
click at [666, 417] on input "Hotel pickup and drop-off" at bounding box center [738, 401] width 281 height 31
click at [668, 417] on input "Hotel pickup and drop-off" at bounding box center [738, 401] width 281 height 31
click at [664, 417] on input "Hotel pickup and drop-off" at bounding box center [738, 401] width 281 height 31
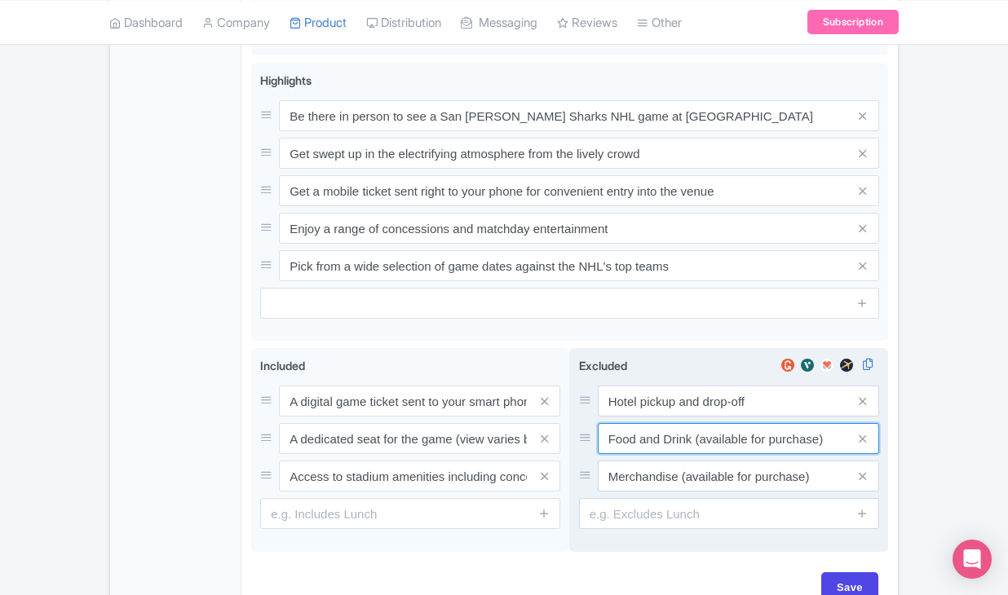
click at [660, 454] on input "Food and Drink (available for purchase)" at bounding box center [738, 438] width 281 height 31
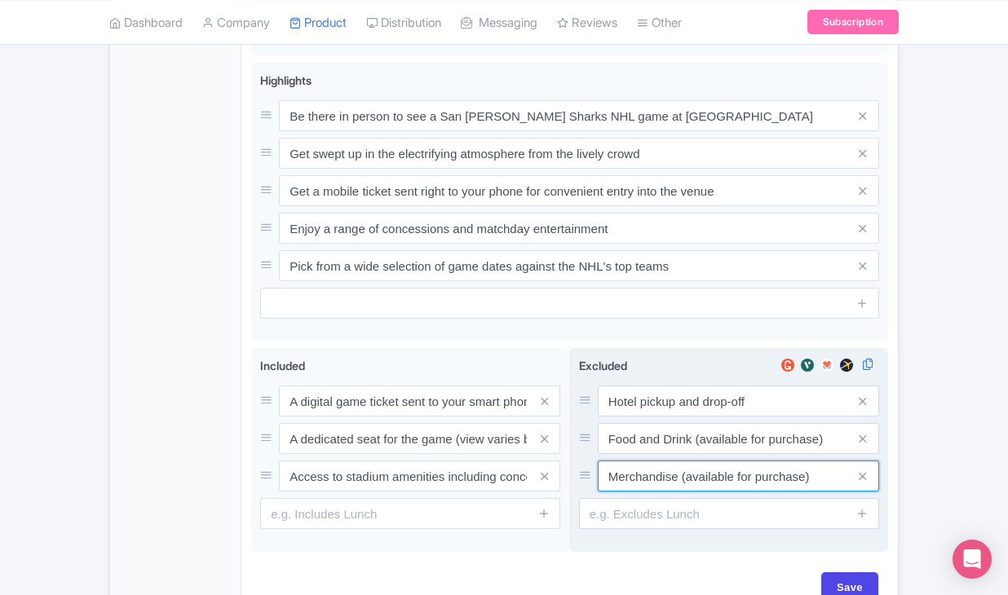
click at [642, 492] on input "Merchandise (available for purchase)" at bounding box center [738, 476] width 281 height 31
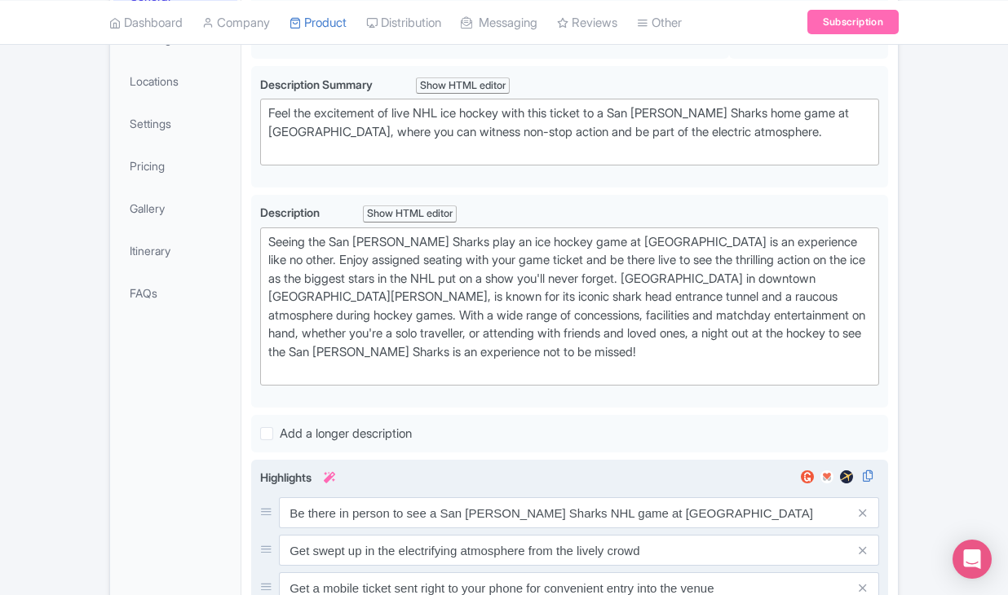
scroll to position [145, 0]
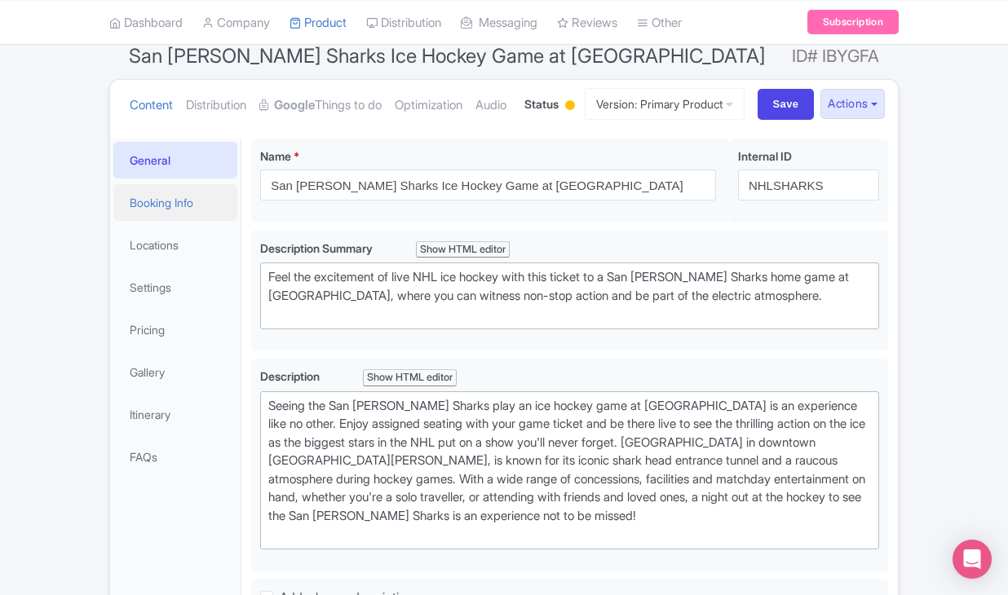
click at [201, 221] on link "Booking Info" at bounding box center [175, 202] width 124 height 37
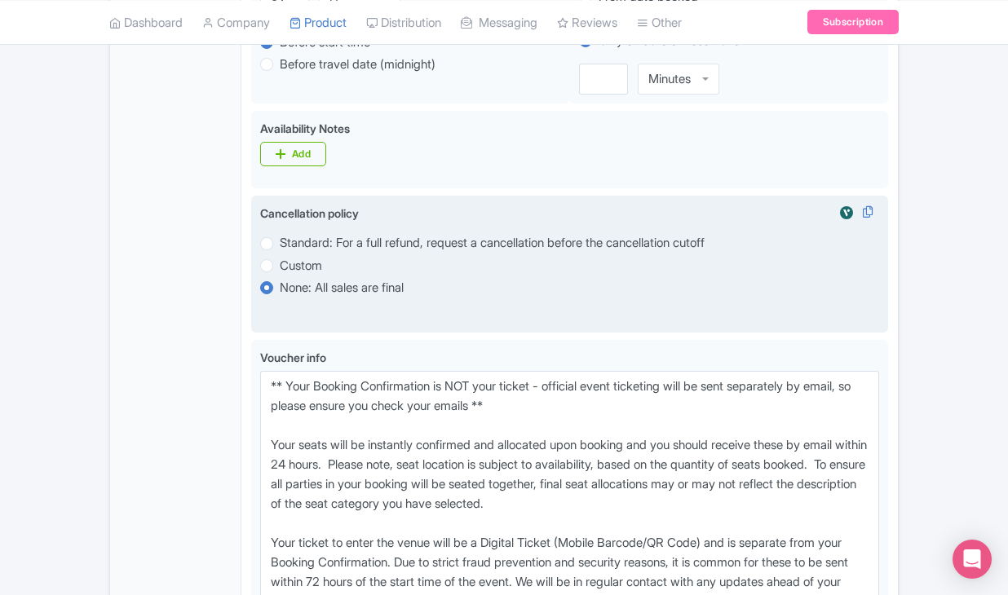
scroll to position [1054, 0]
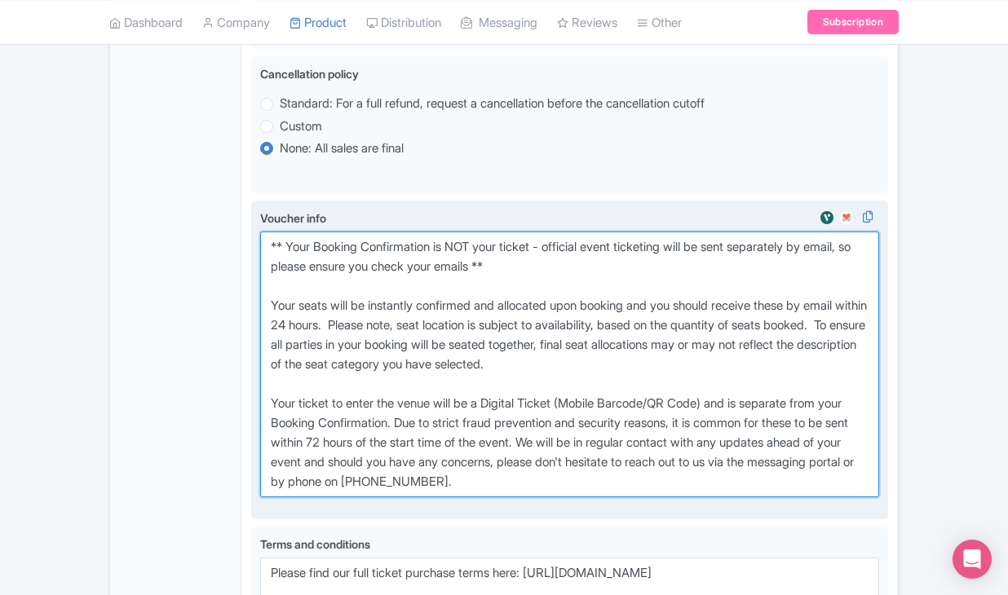
drag, startPoint x: 267, startPoint y: 319, endPoint x: 603, endPoint y: 556, distance: 411.5
click at [603, 498] on textarea "** Your Booking Confirmation is NOT your ticket - official event ticketing will…" at bounding box center [569, 365] width 619 height 266
